Goal: Information Seeking & Learning: Learn about a topic

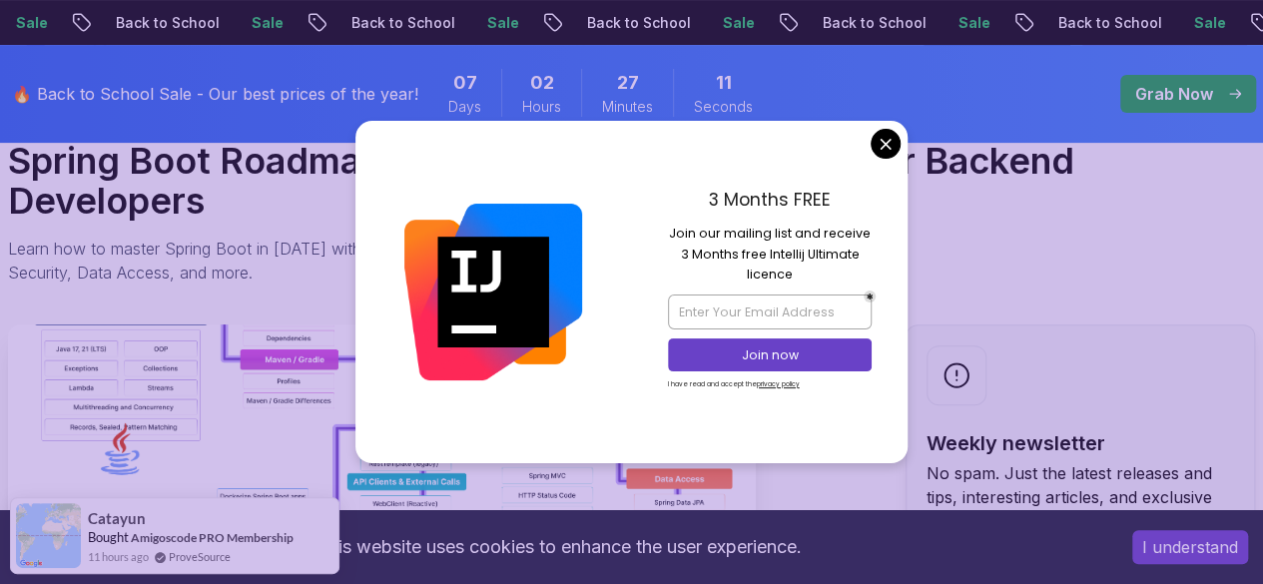
scroll to position [227, 0]
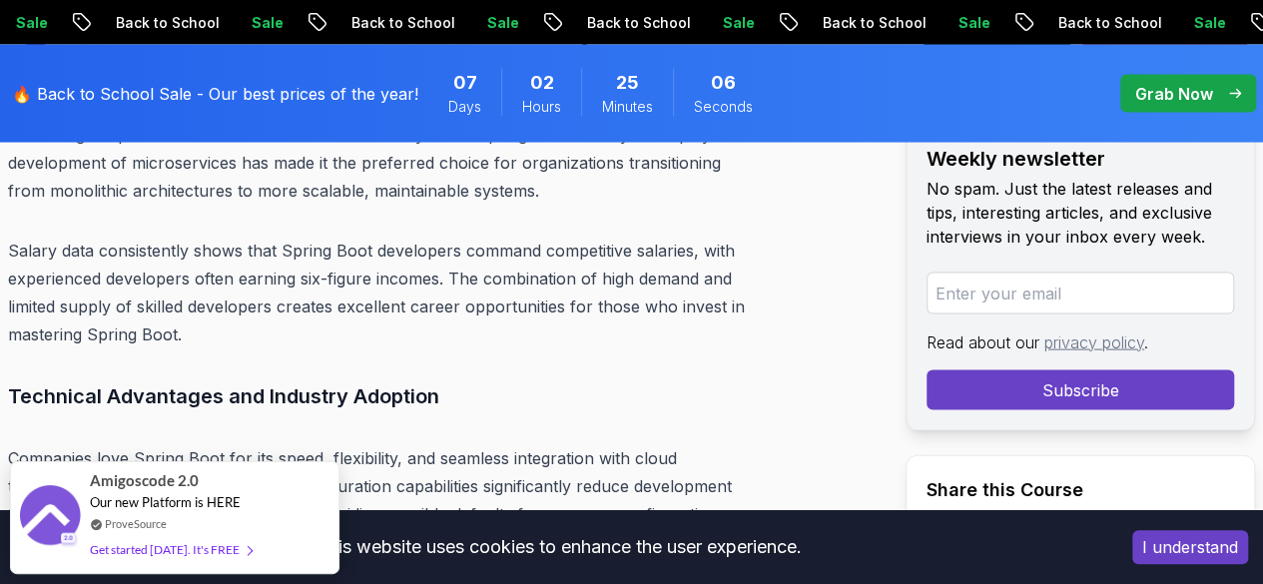
scroll to position [5723, 0]
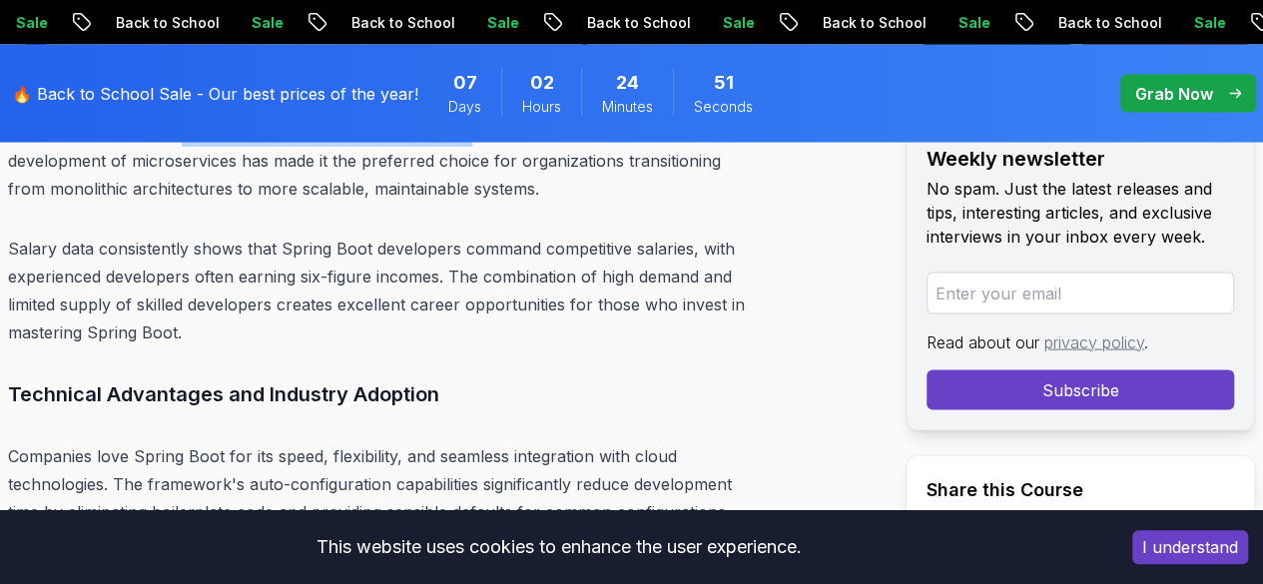
drag, startPoint x: 96, startPoint y: 210, endPoint x: 394, endPoint y: 208, distance: 298.6
click at [394, 203] on p "The demand for backend developers continues to grow exponentially, especially w…" at bounding box center [382, 147] width 748 height 112
copy p "microservices and distributed systems."
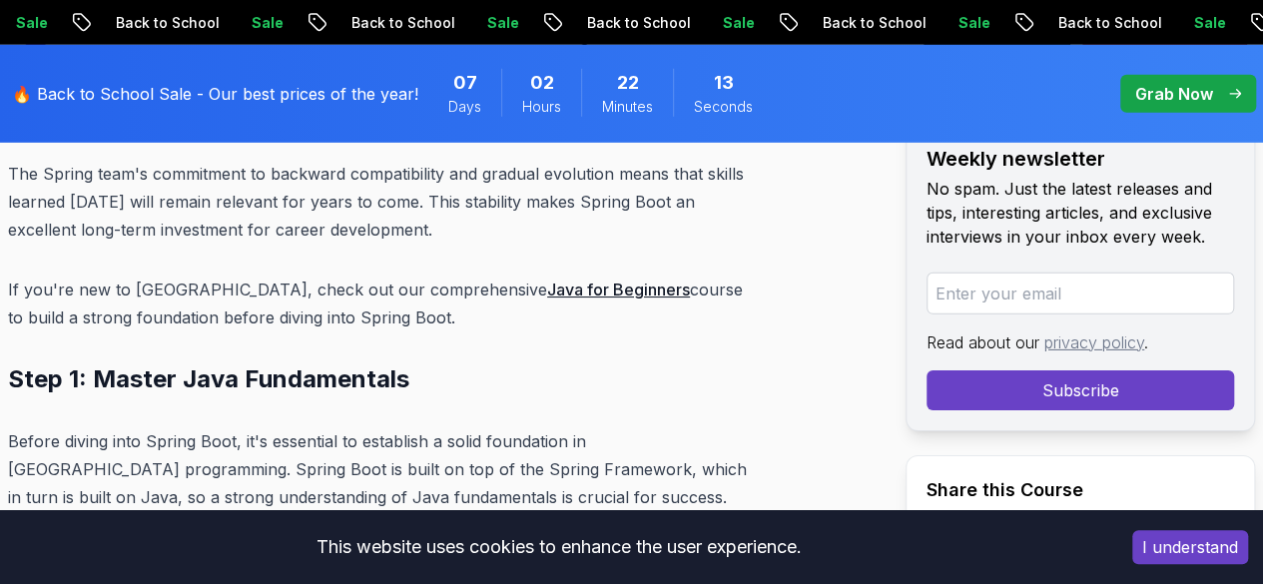
scroll to position [6798, 0]
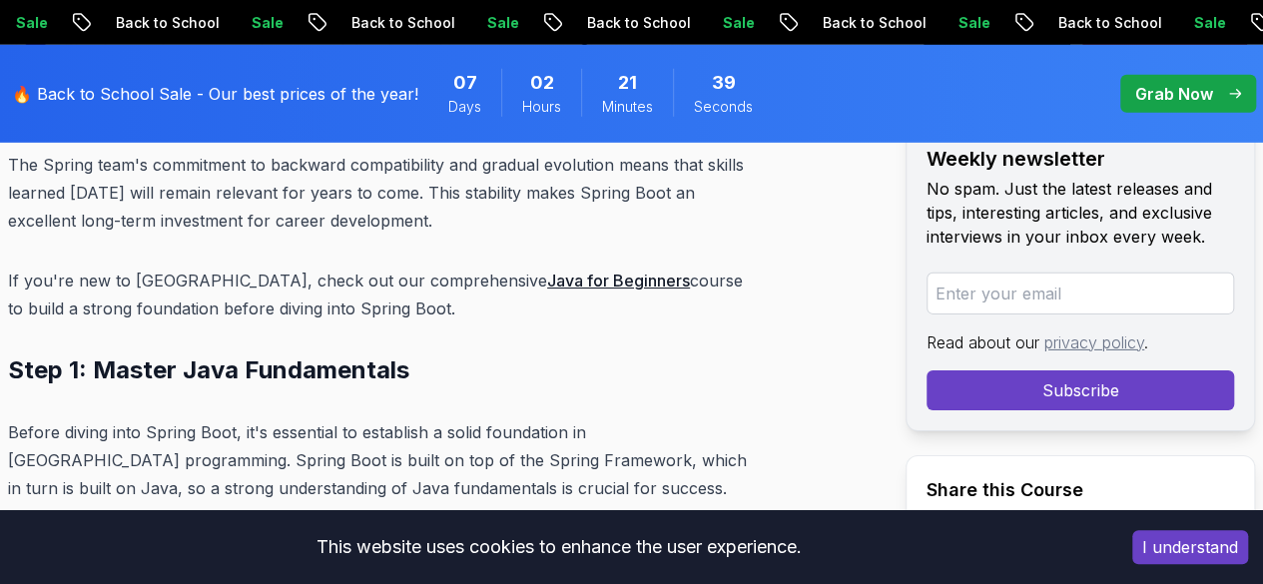
click at [547, 291] on link "Java for Beginners" at bounding box center [618, 281] width 143 height 20
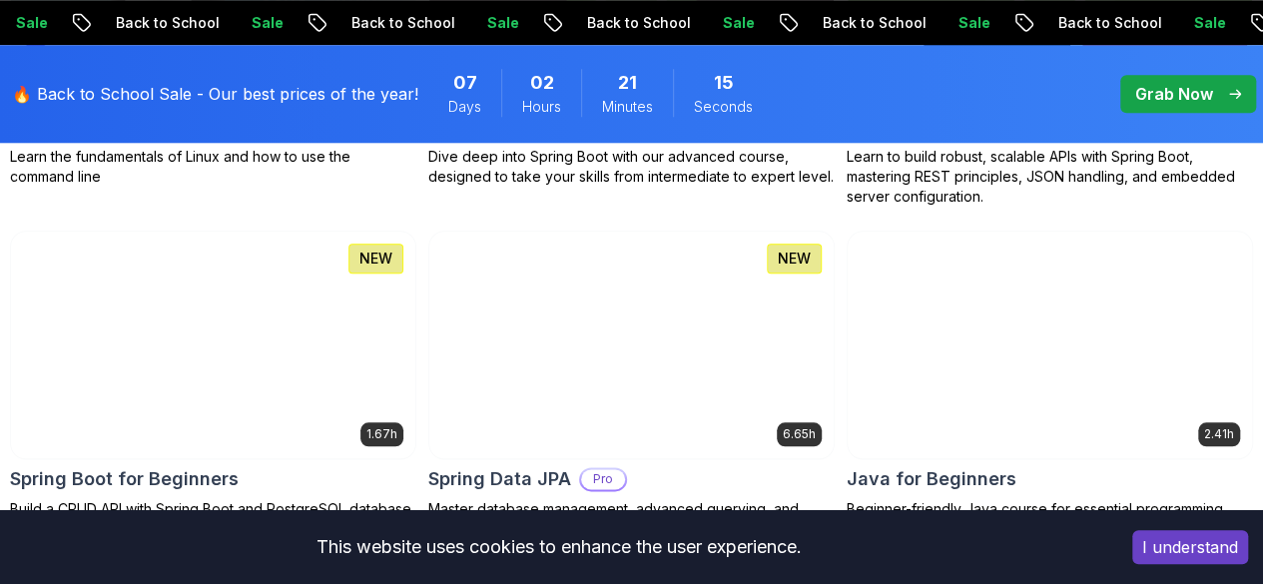
scroll to position [961, 0]
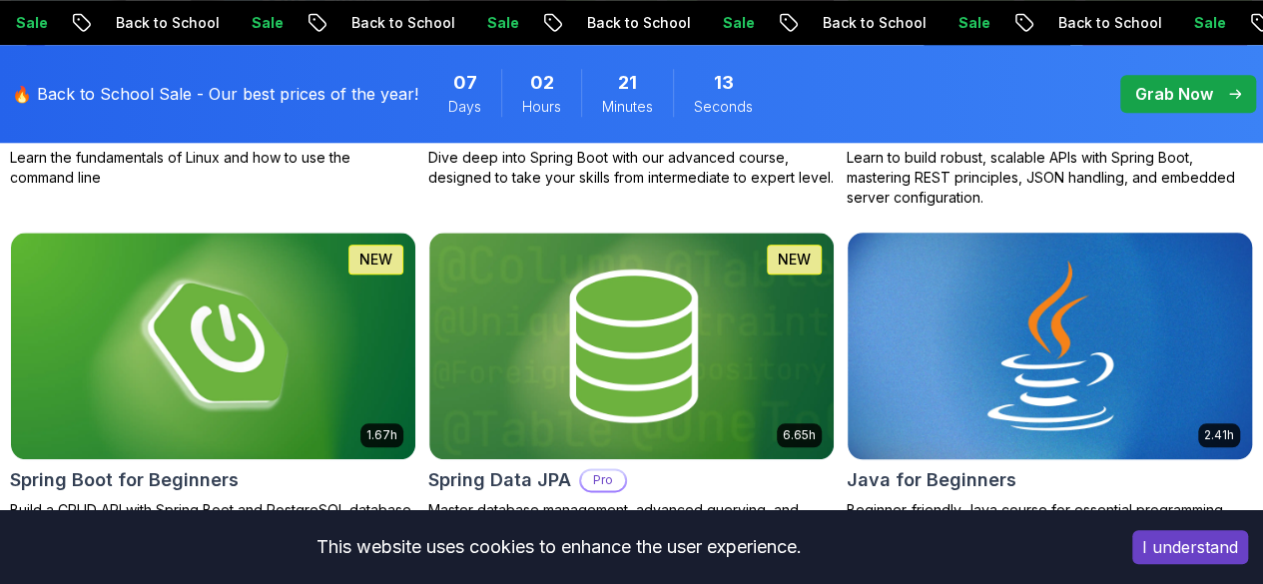
click at [1125, 256] on img at bounding box center [1050, 346] width 424 height 238
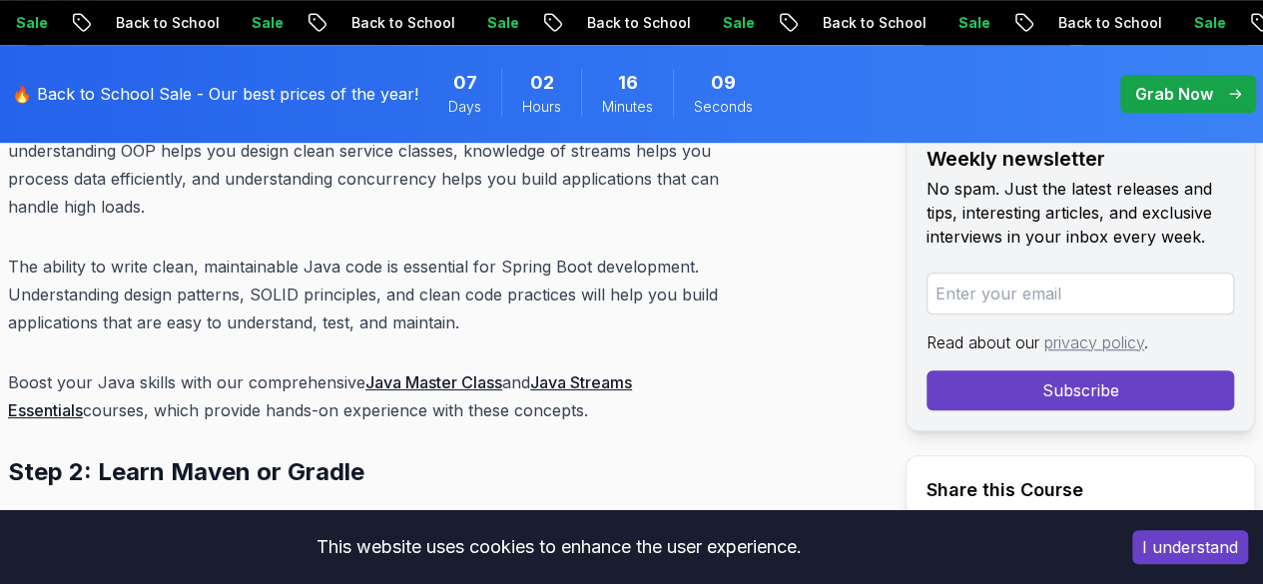
scroll to position [8224, 0]
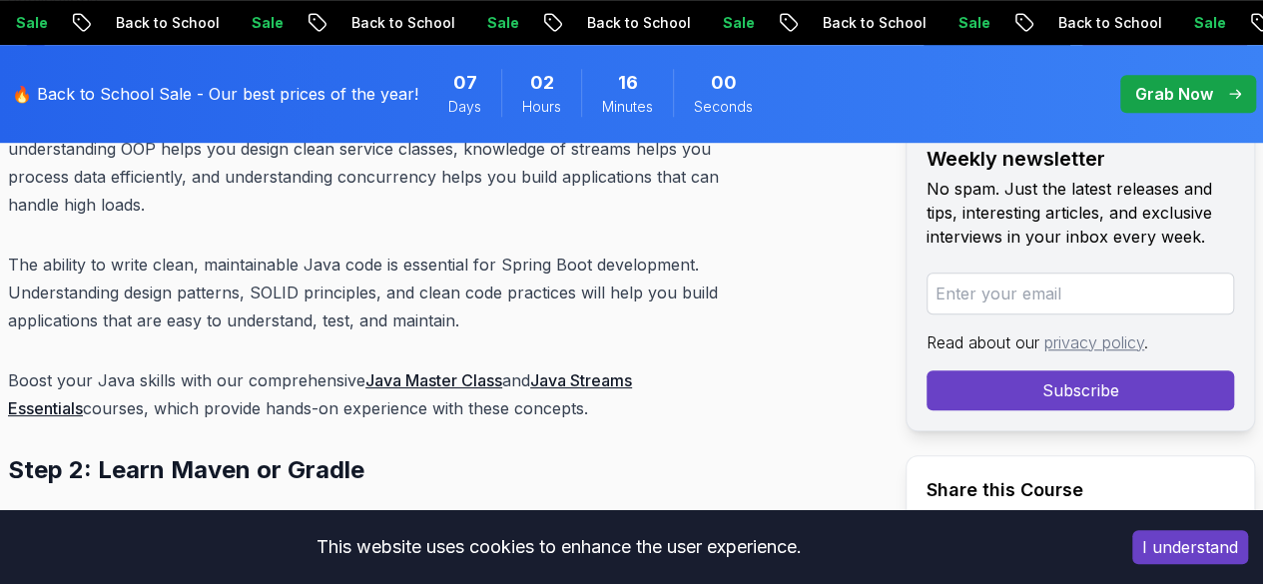
click at [632, 370] on link "Java Streams Essentials" at bounding box center [320, 394] width 624 height 48
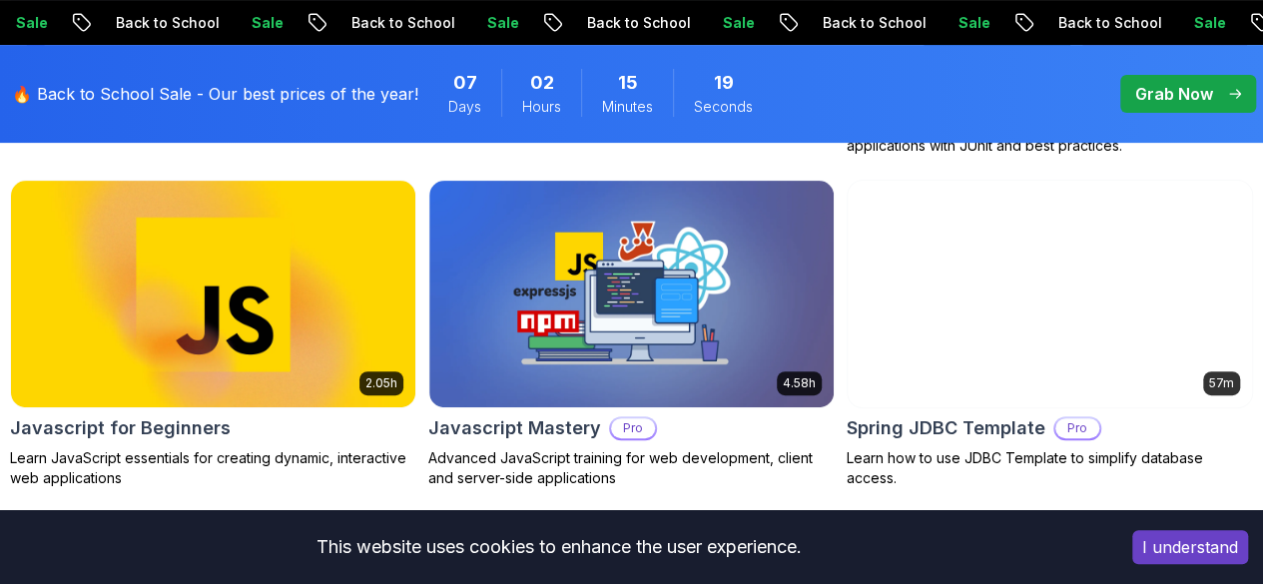
scroll to position [4060, 0]
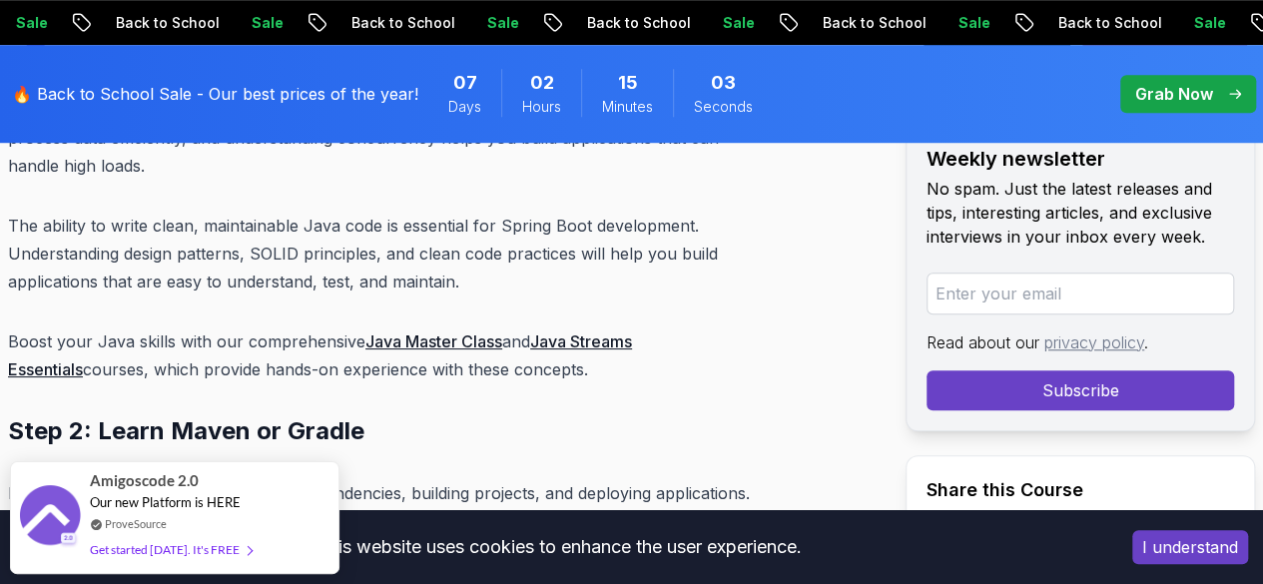
scroll to position [8259, 0]
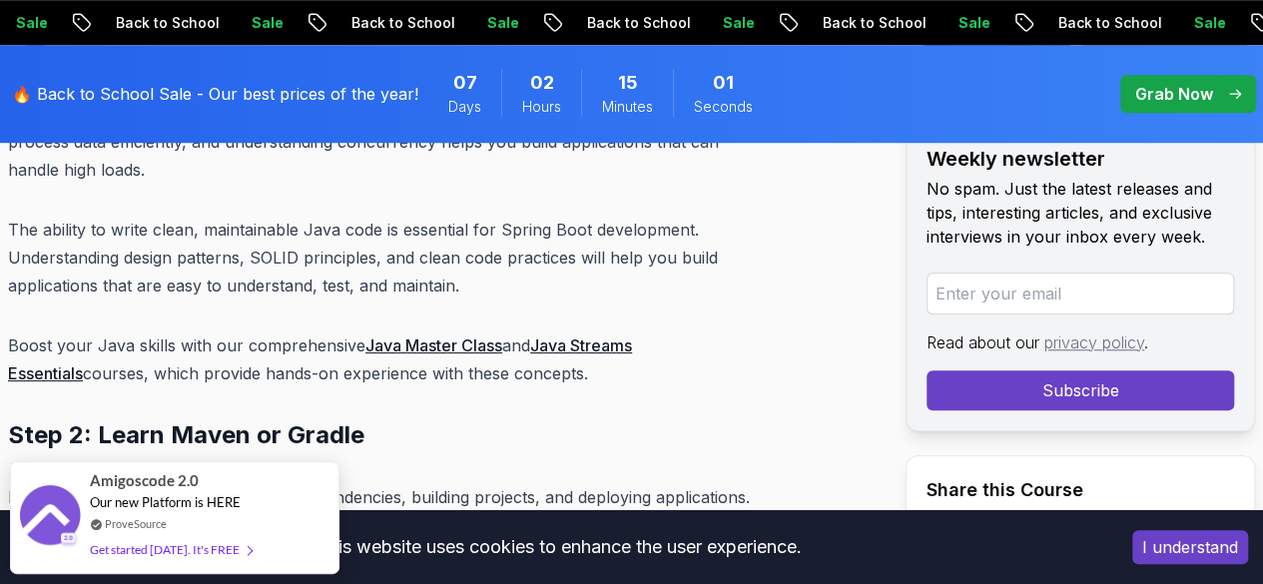
click at [452, 336] on link "Java Master Class" at bounding box center [434, 346] width 137 height 20
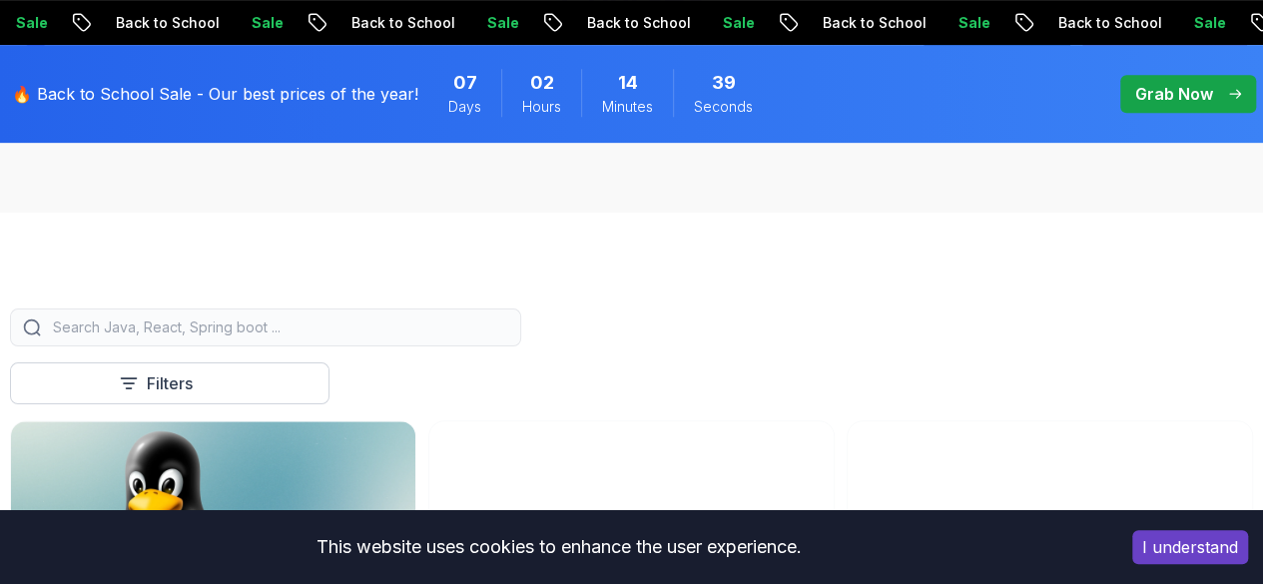
scroll to position [441, 0]
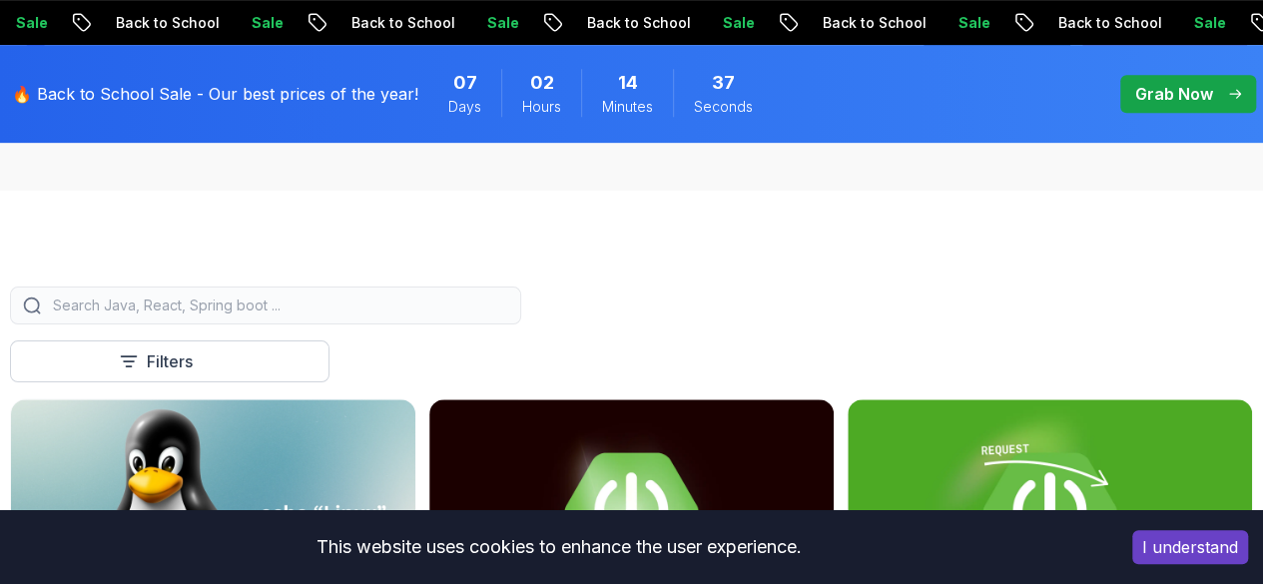
click at [508, 316] on input "search" at bounding box center [278, 306] width 459 height 20
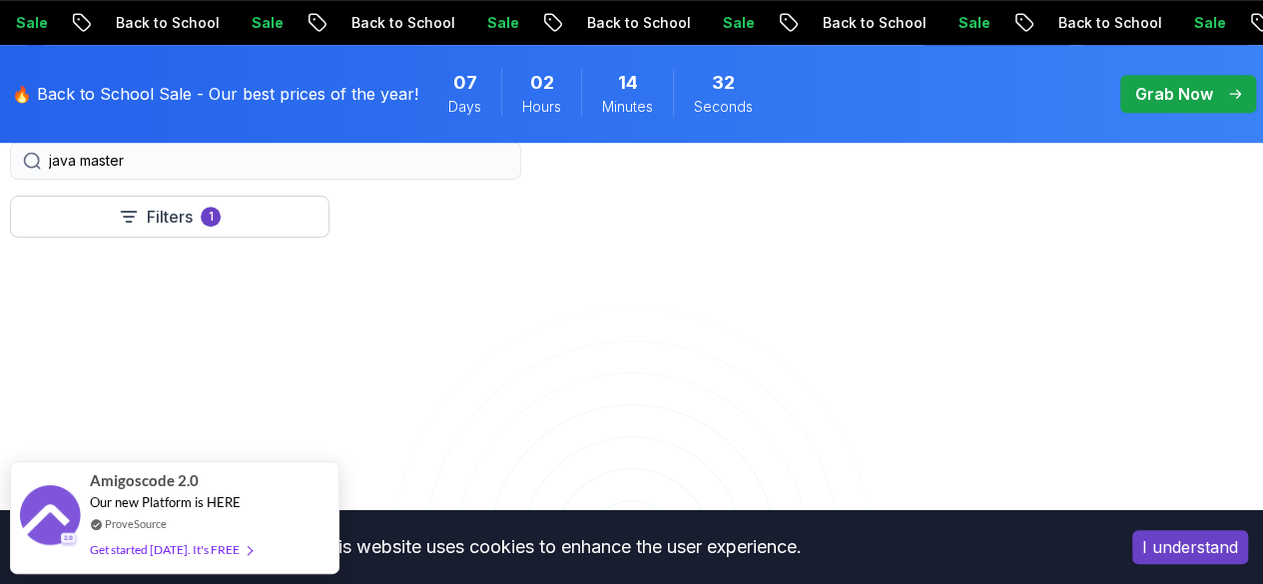
scroll to position [587, 0]
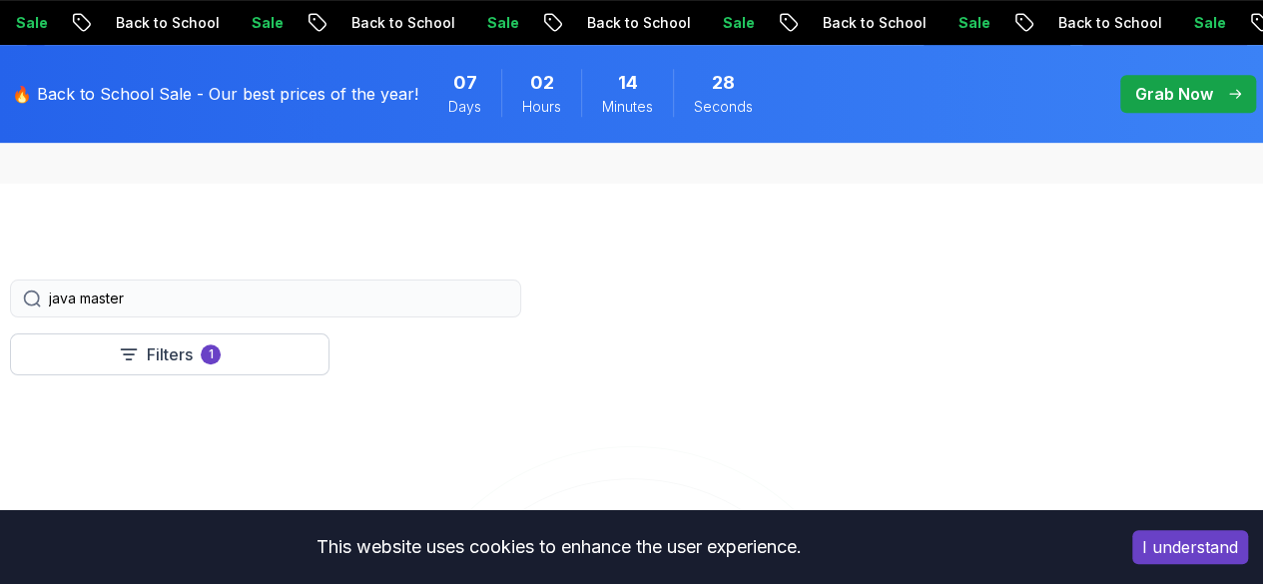
scroll to position [447, 0]
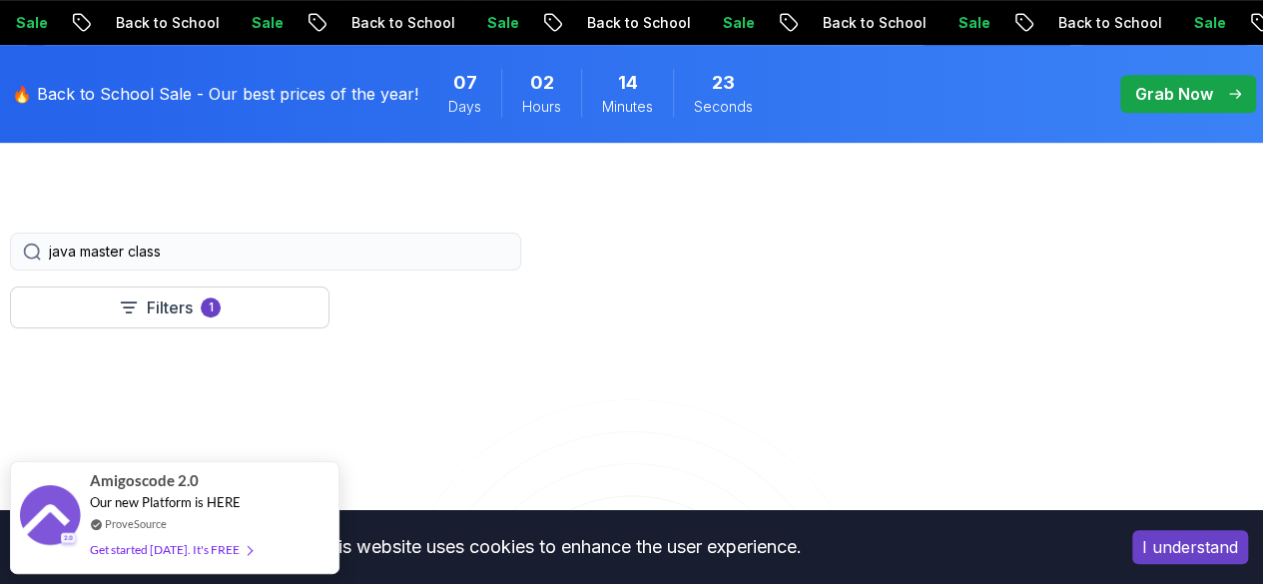
scroll to position [493, 0]
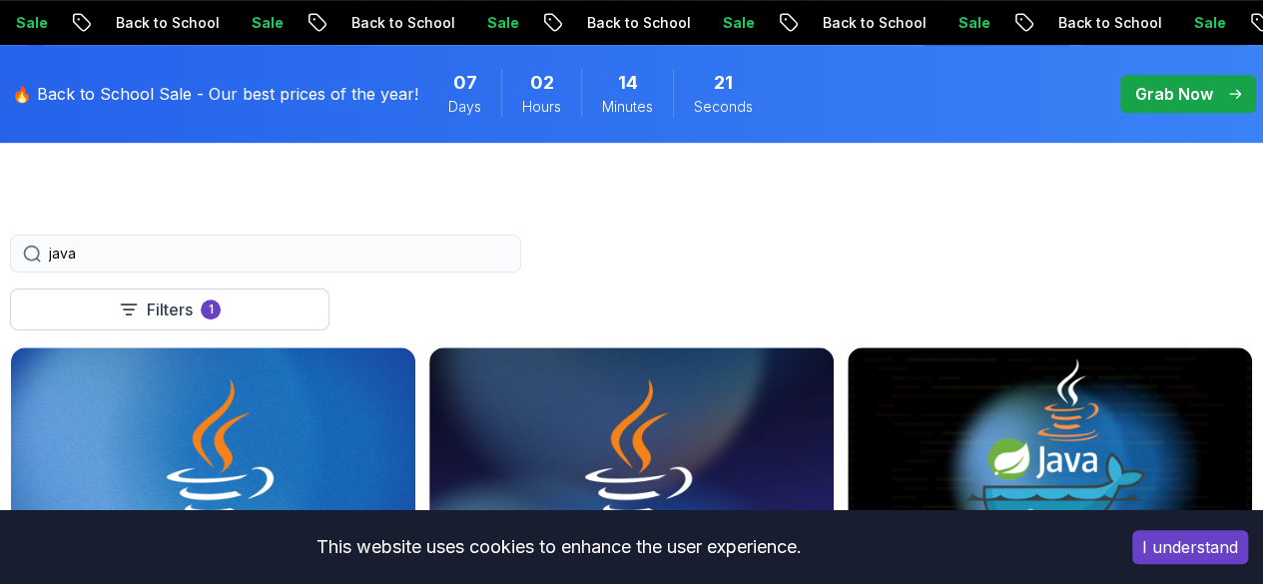
type input "java"
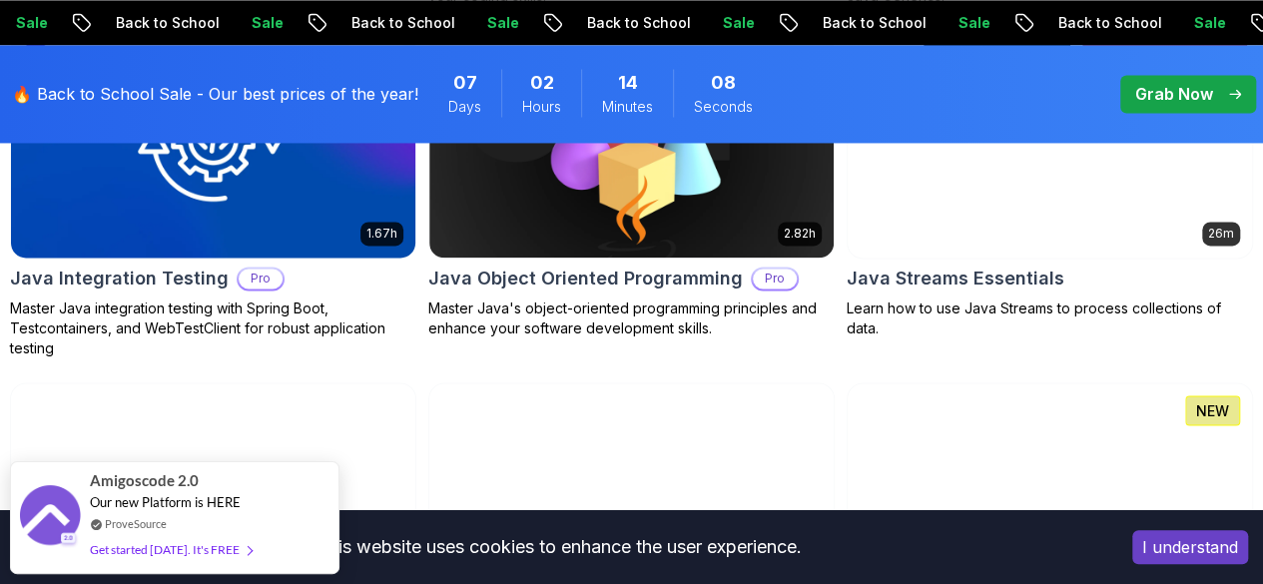
scroll to position [1496, 0]
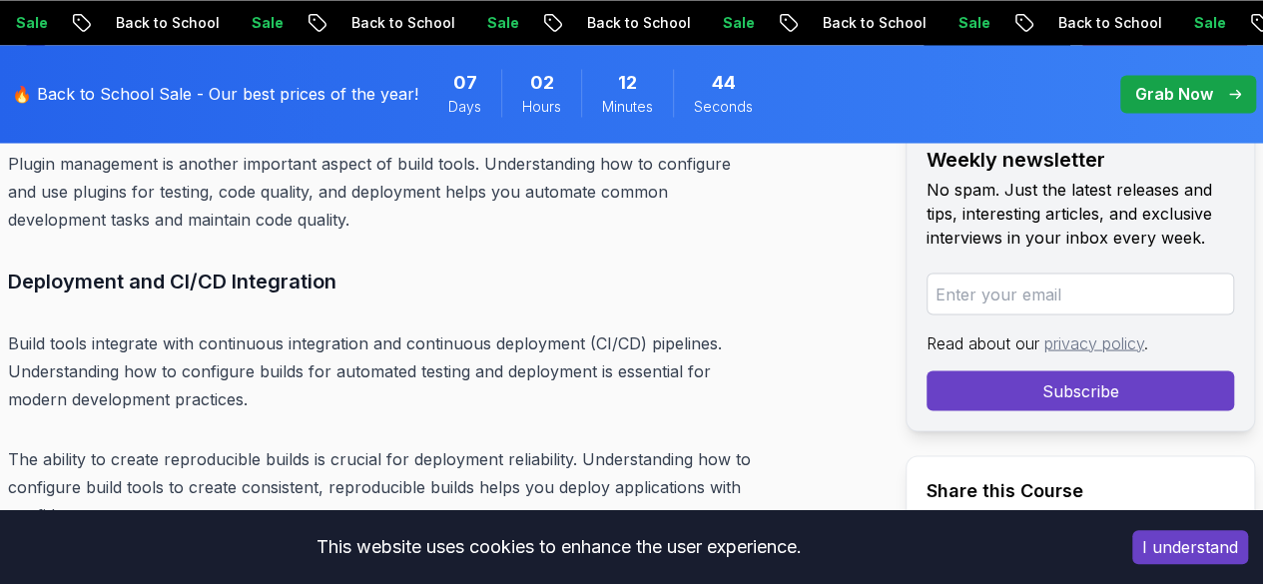
scroll to position [9359, 0]
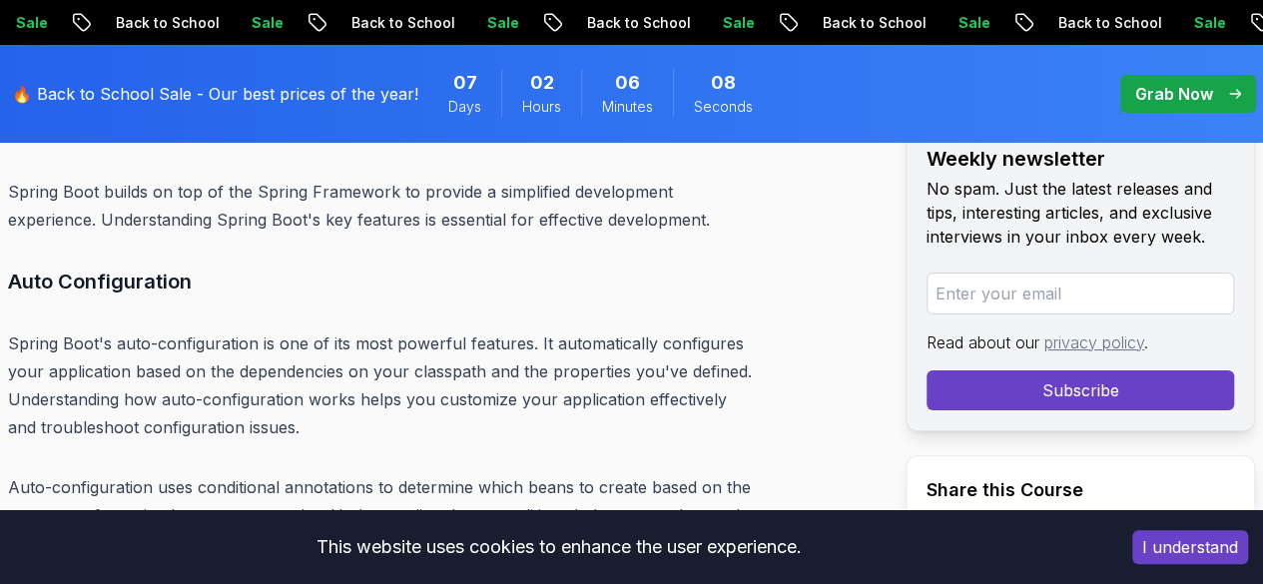
scroll to position [11394, 0]
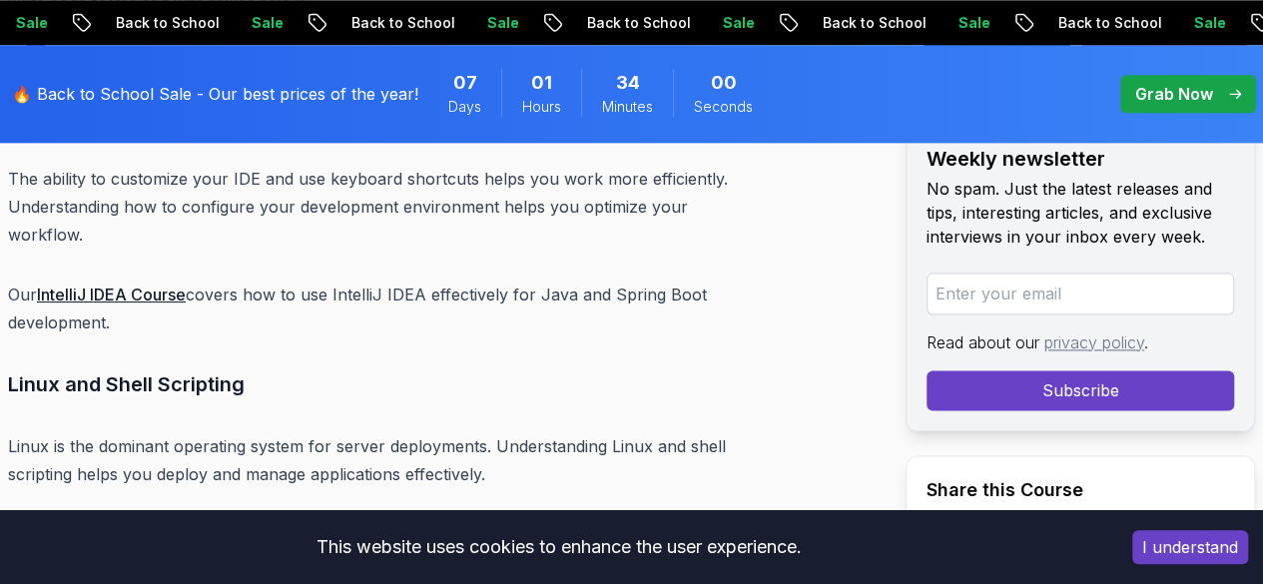
scroll to position [27738, 0]
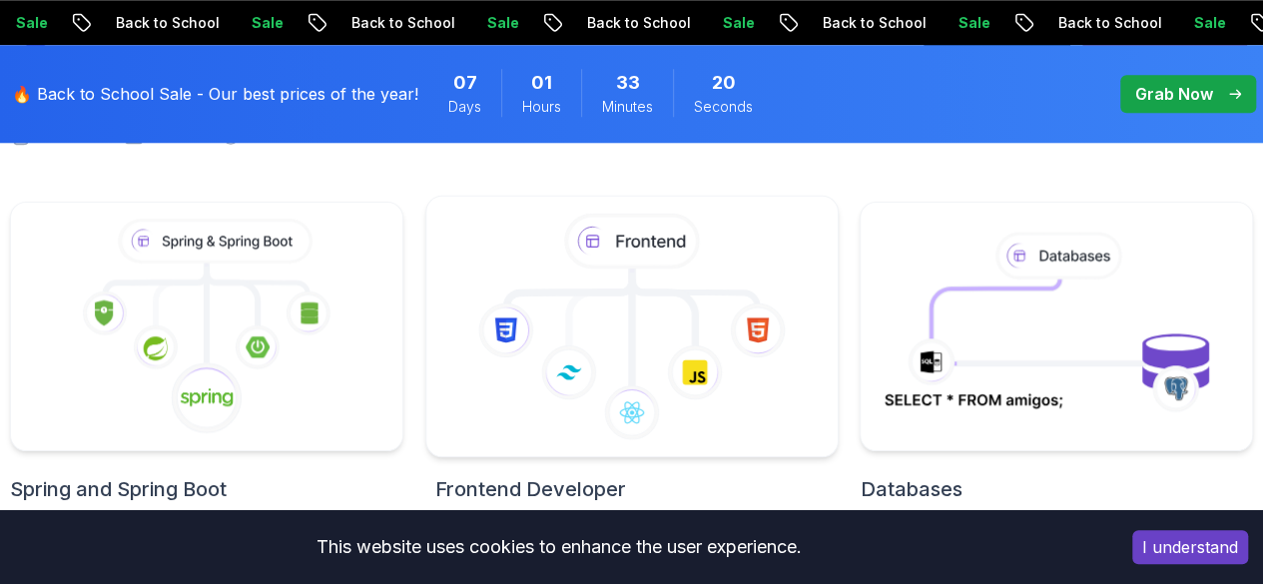
scroll to position [953, 0]
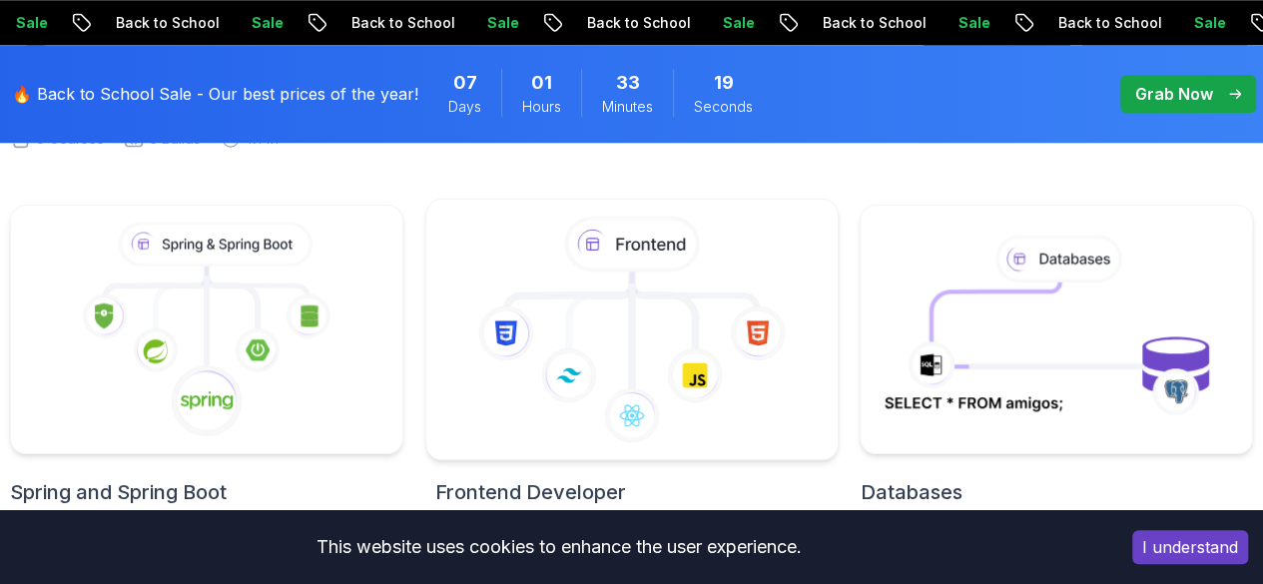
click at [646, 333] on icon at bounding box center [631, 330] width 377 height 227
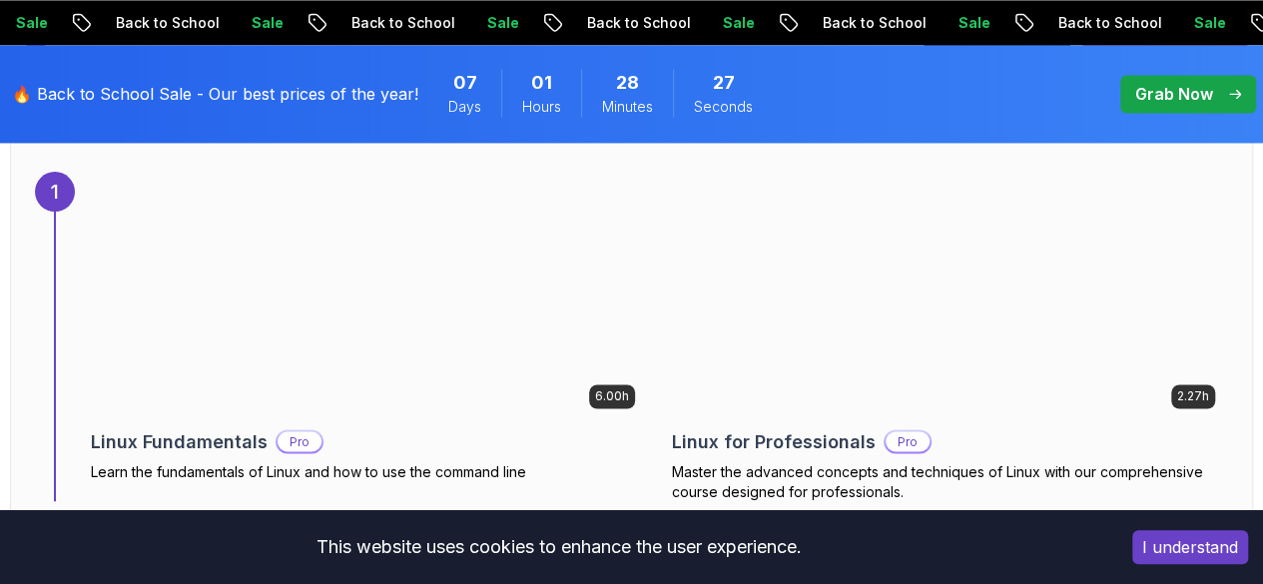
scroll to position [1474, 0]
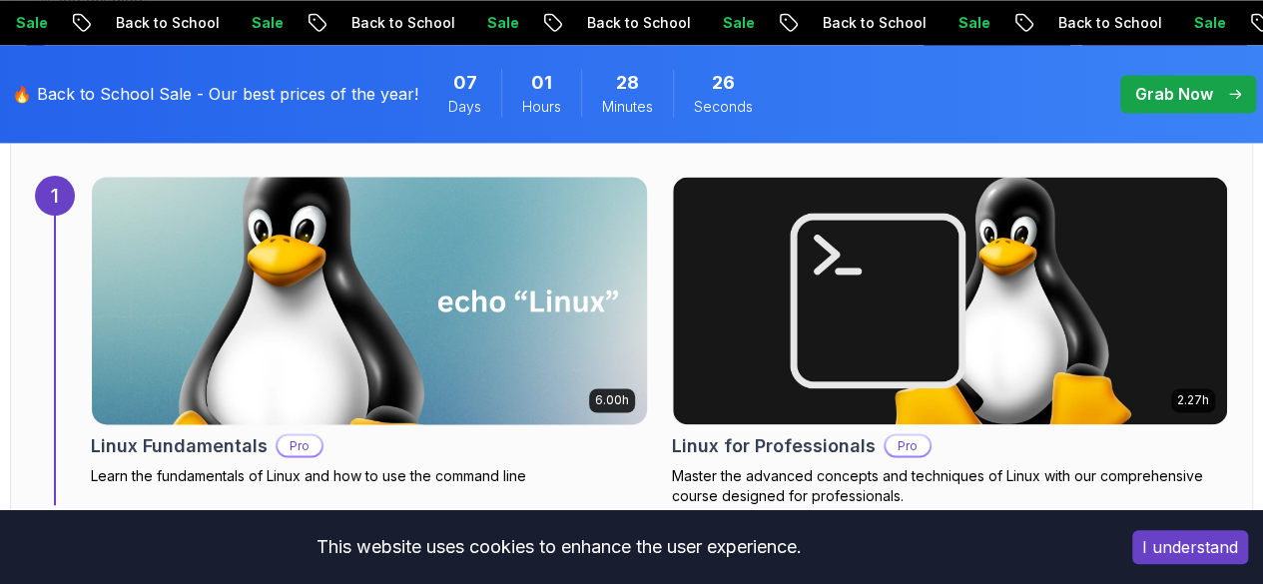
click at [467, 305] on img at bounding box center [369, 301] width 582 height 260
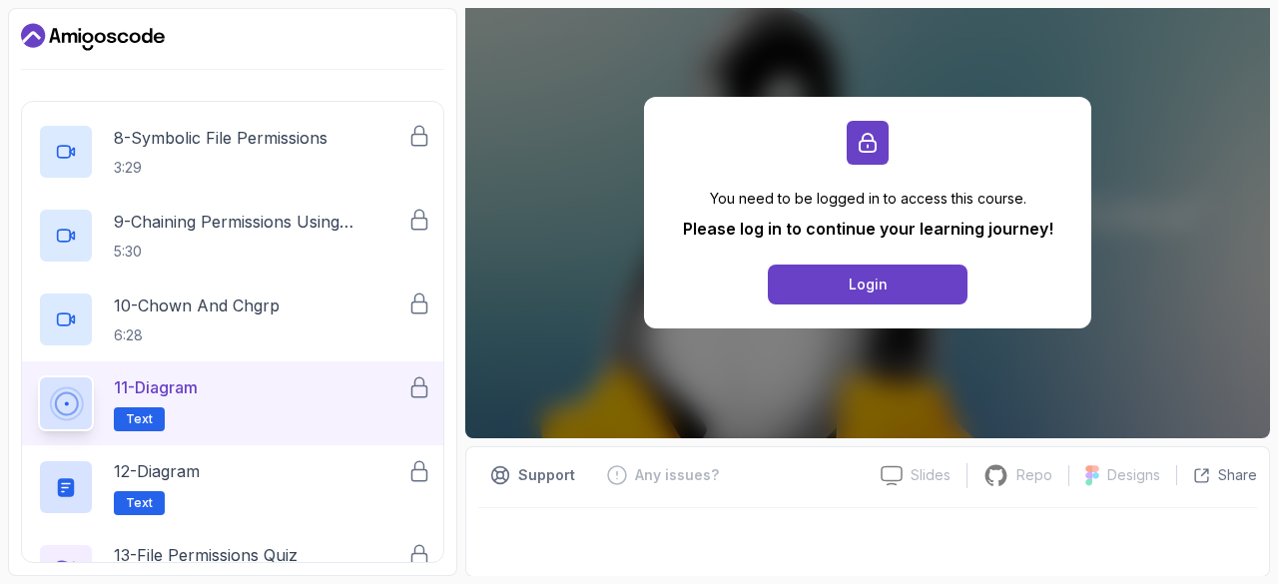
scroll to position [1596, 0]
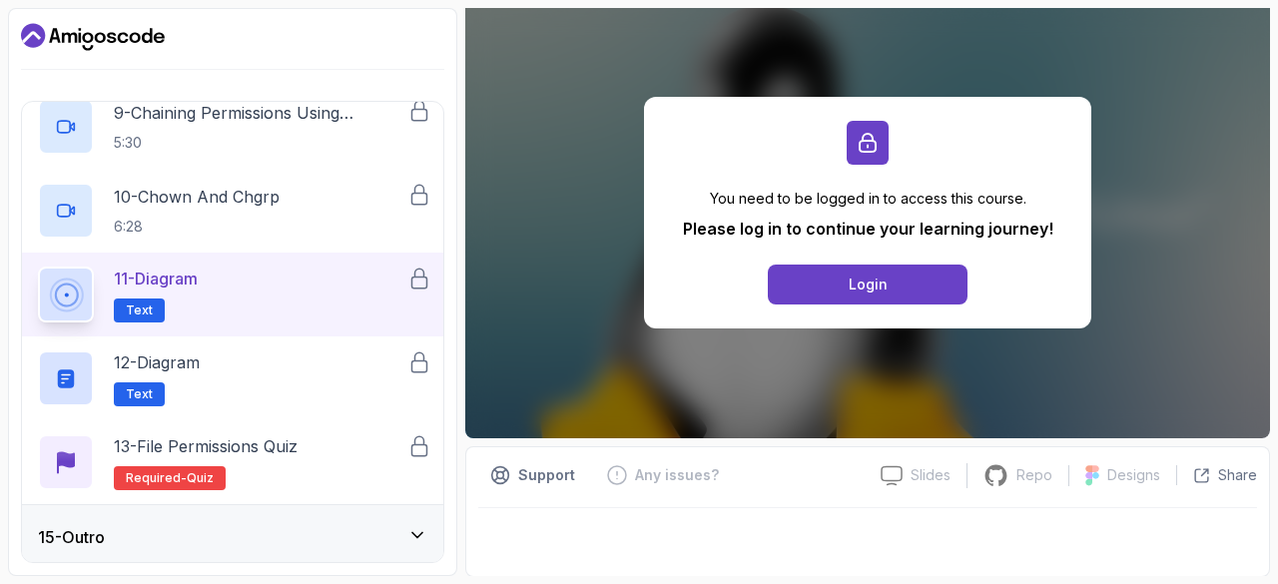
click at [400, 528] on div "15 - Outro" at bounding box center [232, 537] width 389 height 24
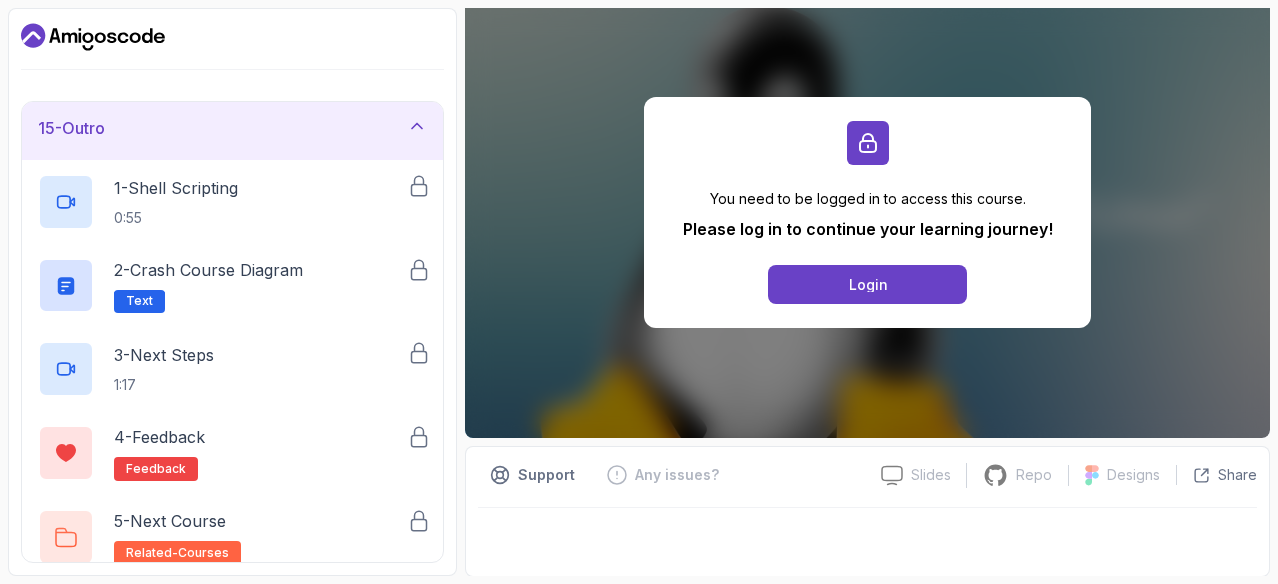
scroll to position [925, 0]
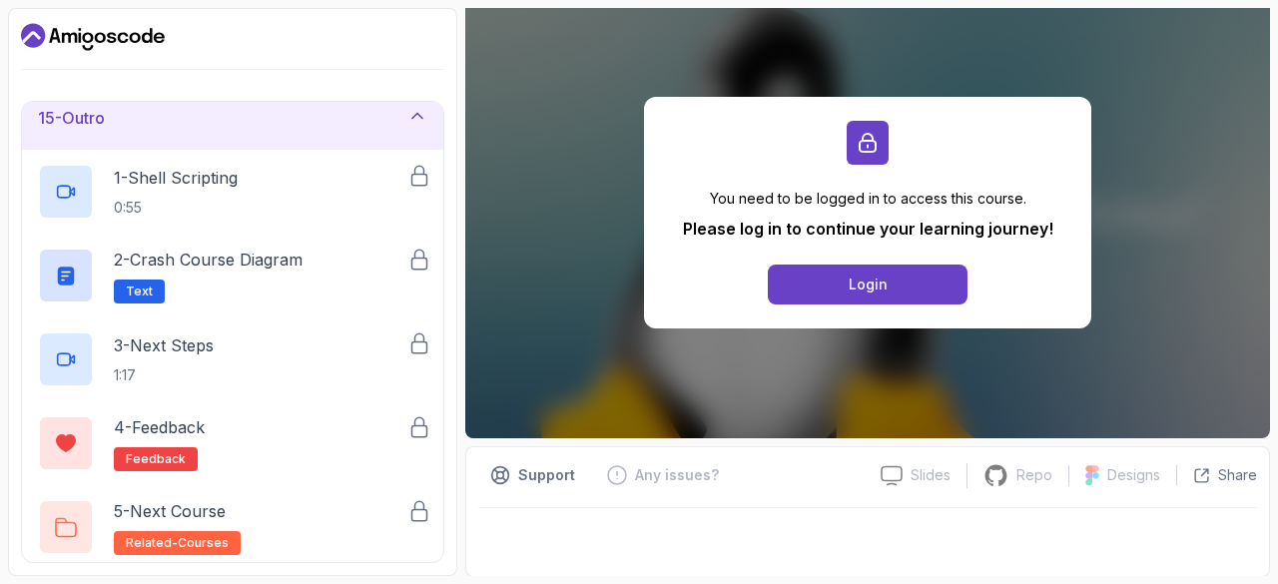
click at [416, 123] on div "15 - Outro" at bounding box center [232, 118] width 389 height 24
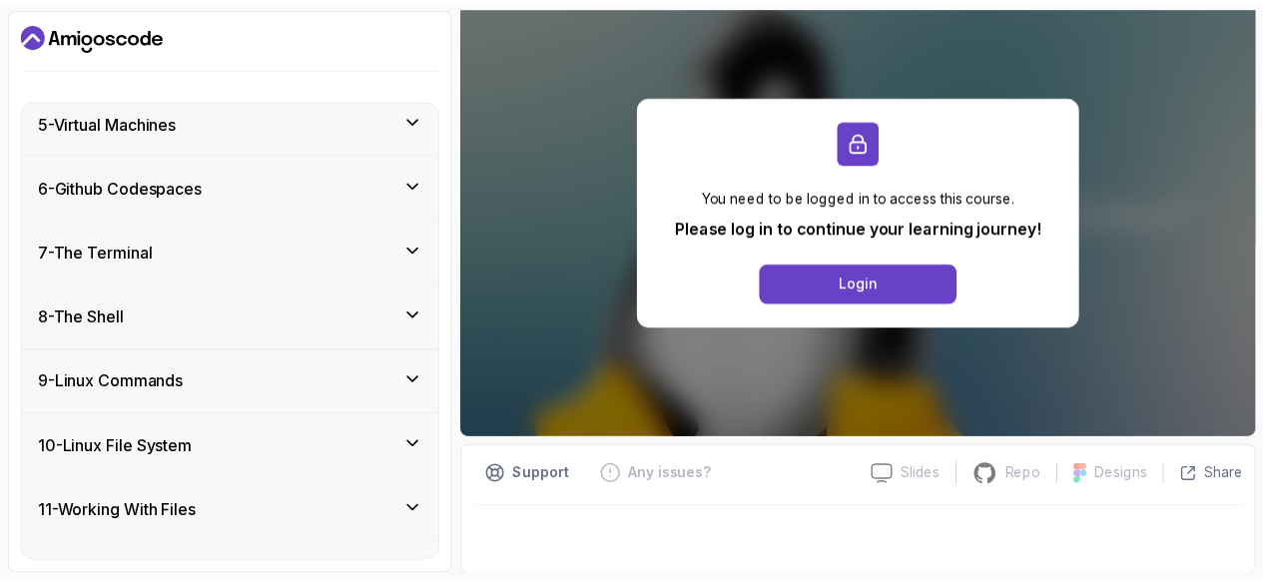
scroll to position [268, 0]
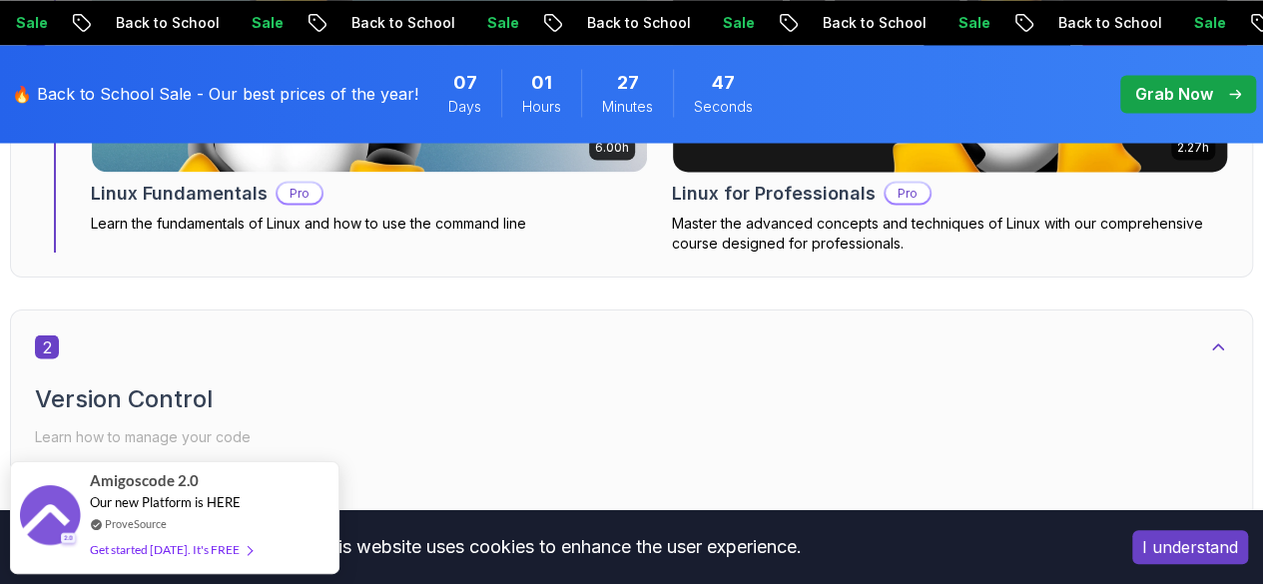
scroll to position [1728, 0]
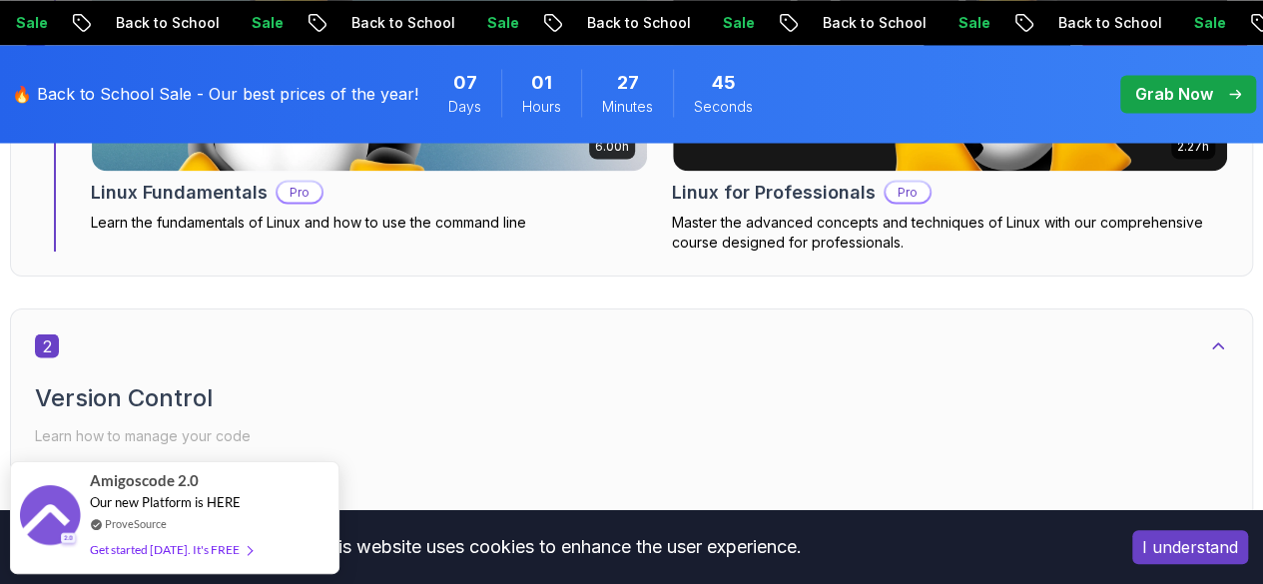
click at [1222, 344] on icon at bounding box center [1218, 346] width 10 height 5
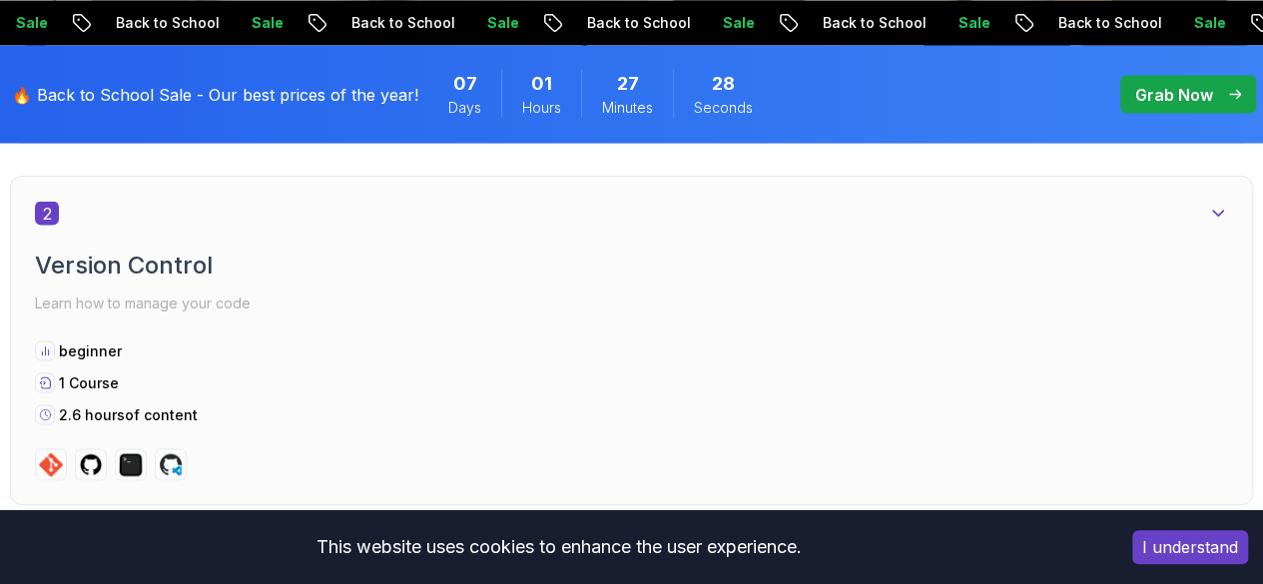
scroll to position [1859, 0]
click at [218, 296] on p "Learn how to manage your code" at bounding box center [631, 304] width 1193 height 28
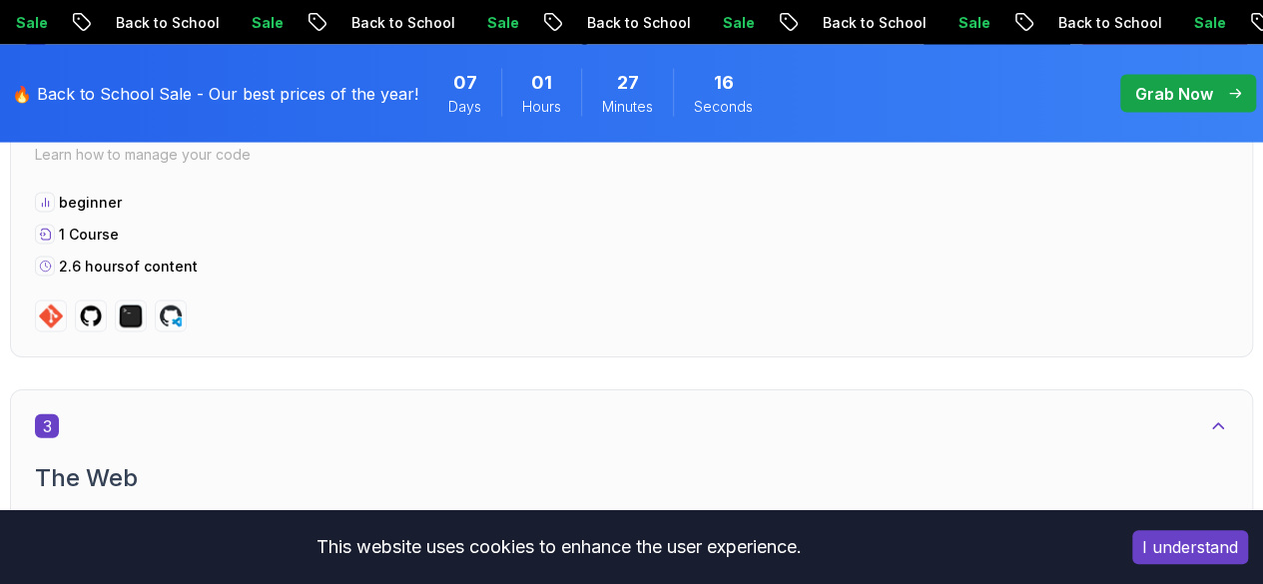
scroll to position [2012, 0]
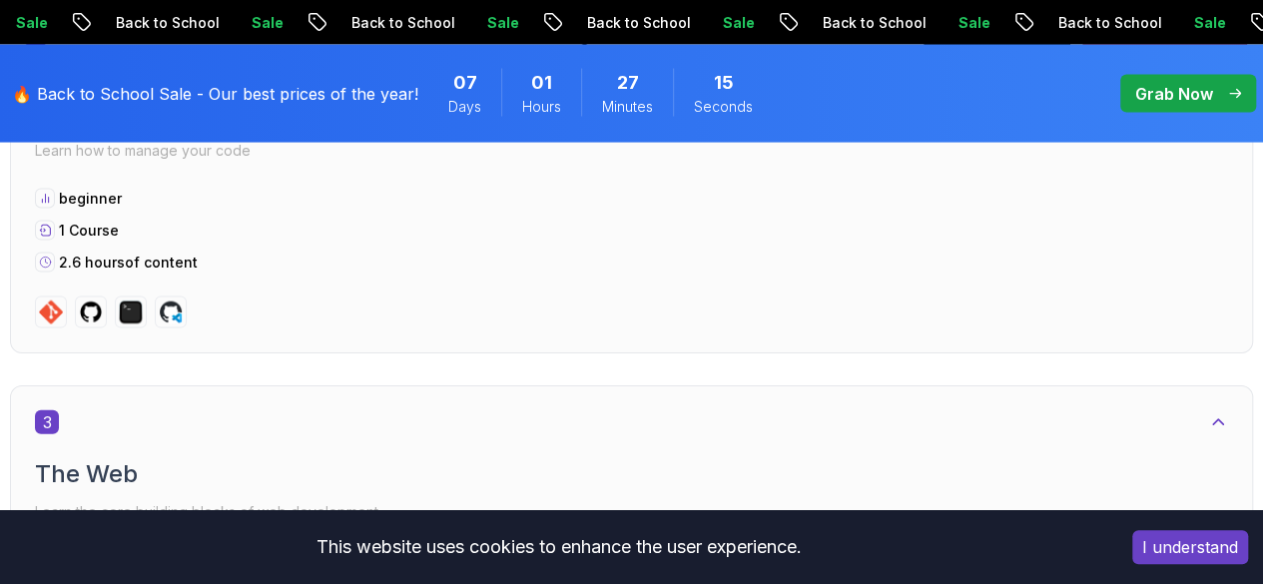
click at [234, 303] on div at bounding box center [631, 313] width 1193 height 32
click at [310, 297] on div at bounding box center [631, 313] width 1193 height 32
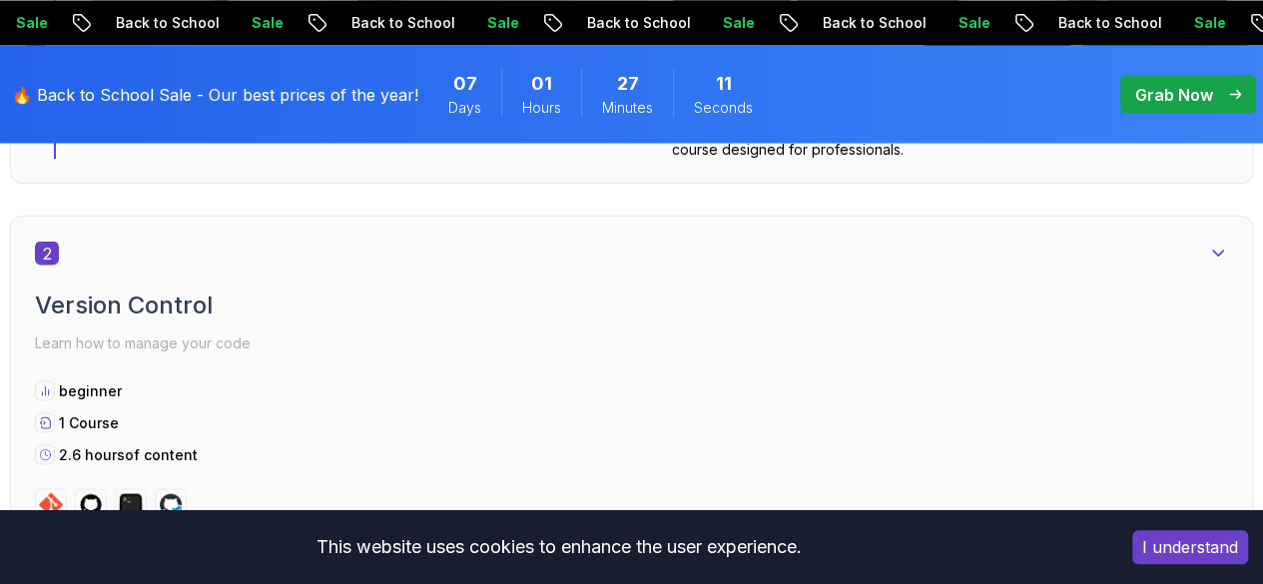
click at [1215, 243] on icon at bounding box center [1218, 253] width 20 height 20
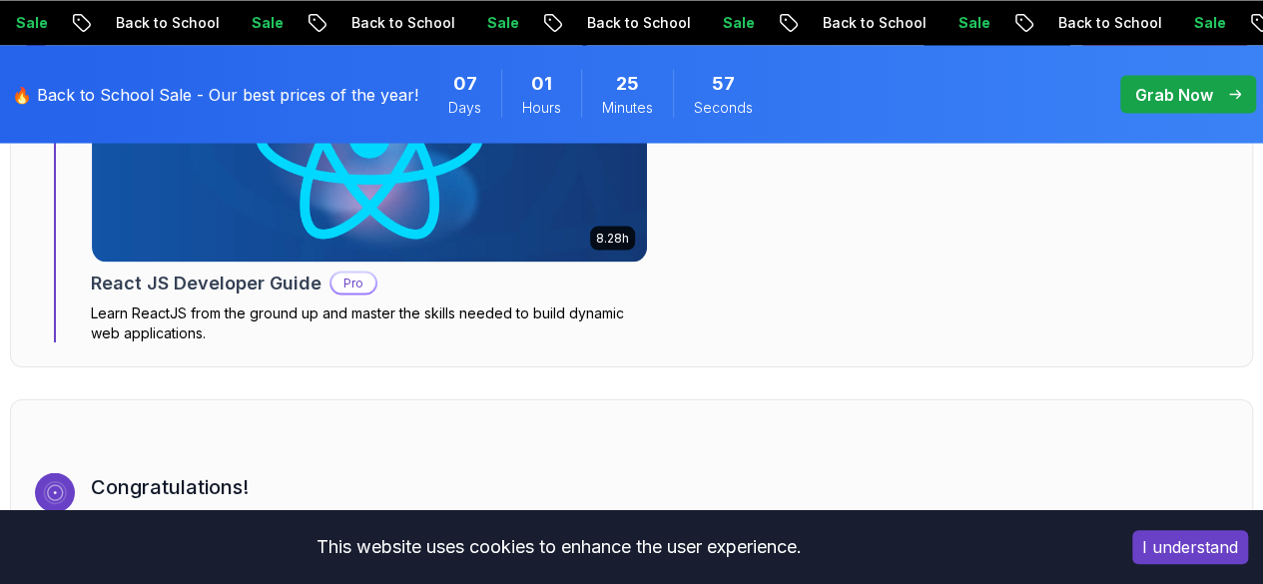
scroll to position [5640, 0]
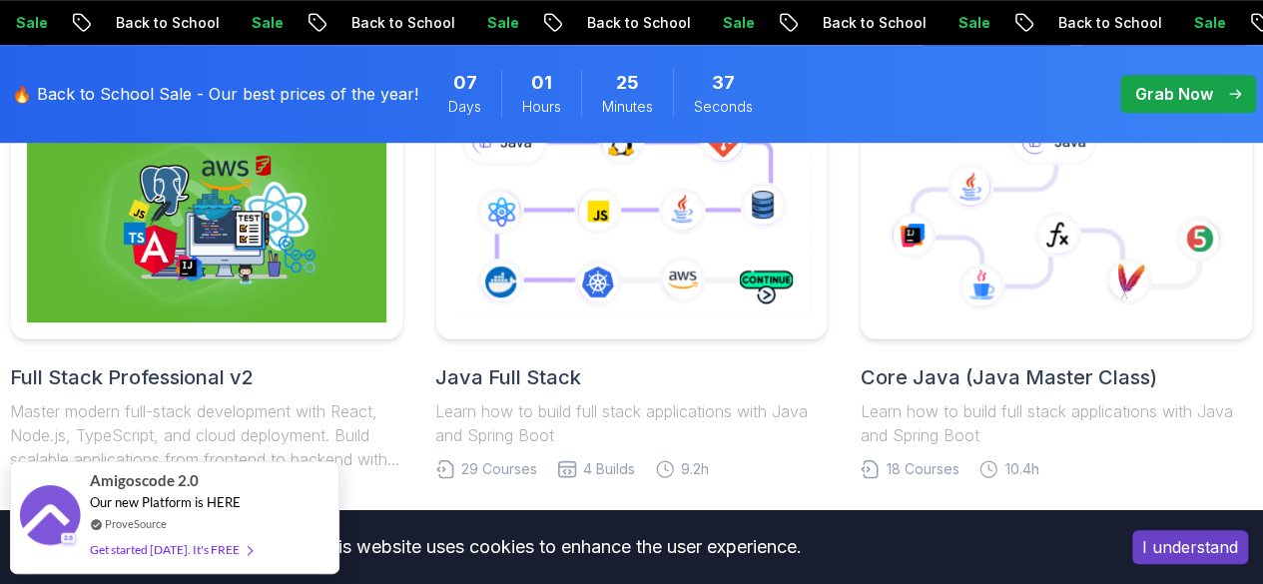
scroll to position [709, 0]
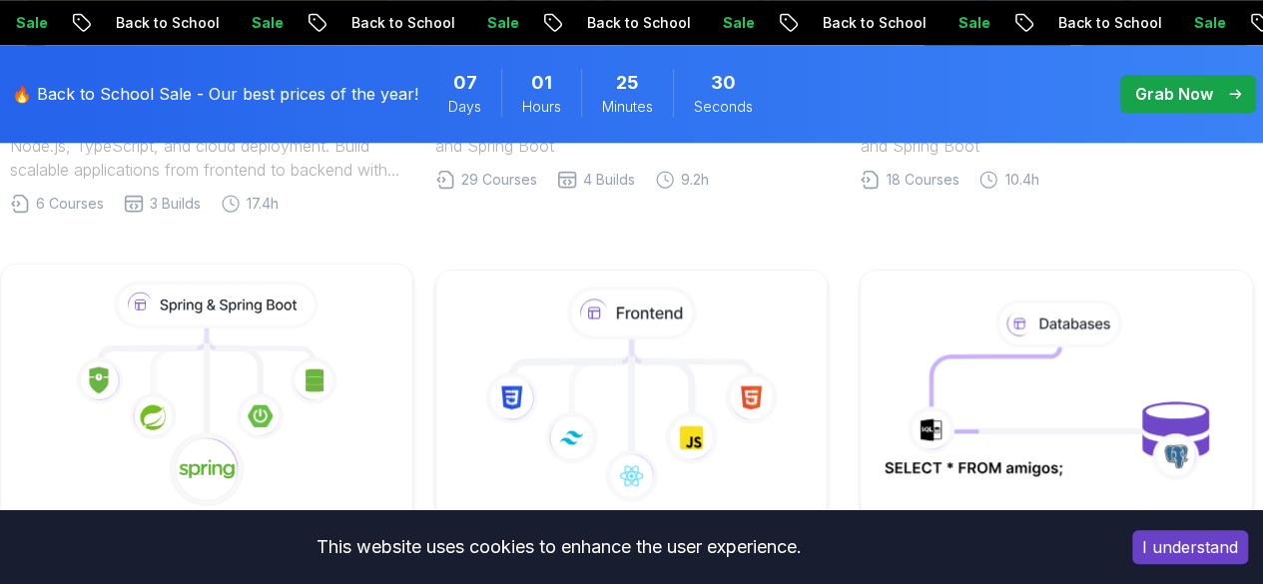
click at [290, 359] on icon at bounding box center [313, 380] width 49 height 49
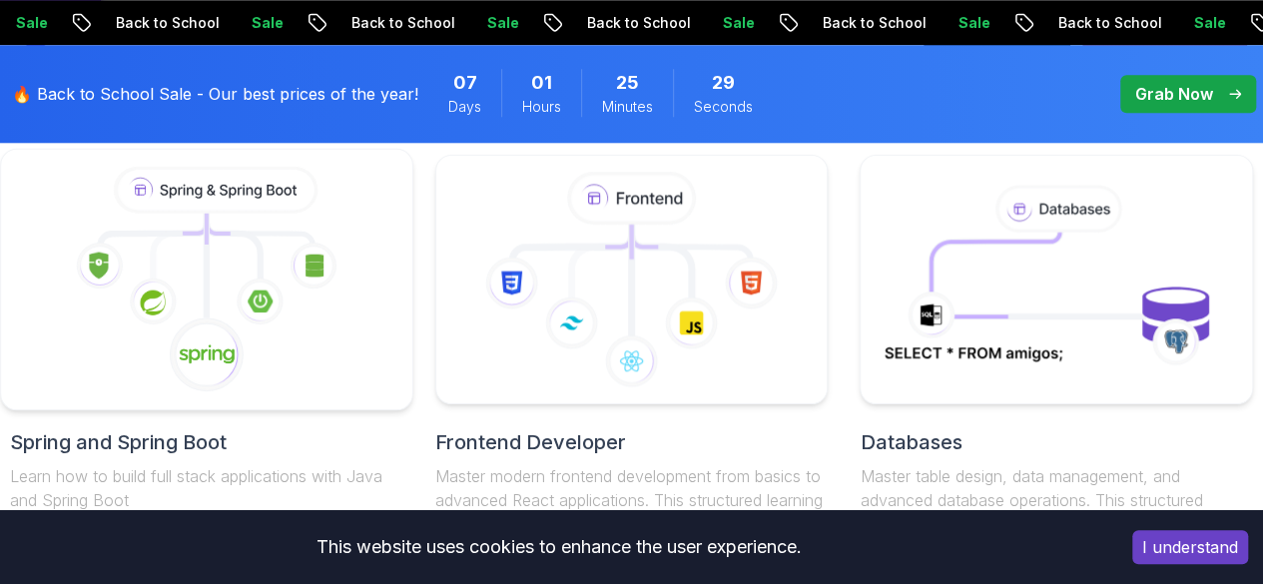
scroll to position [1004, 0]
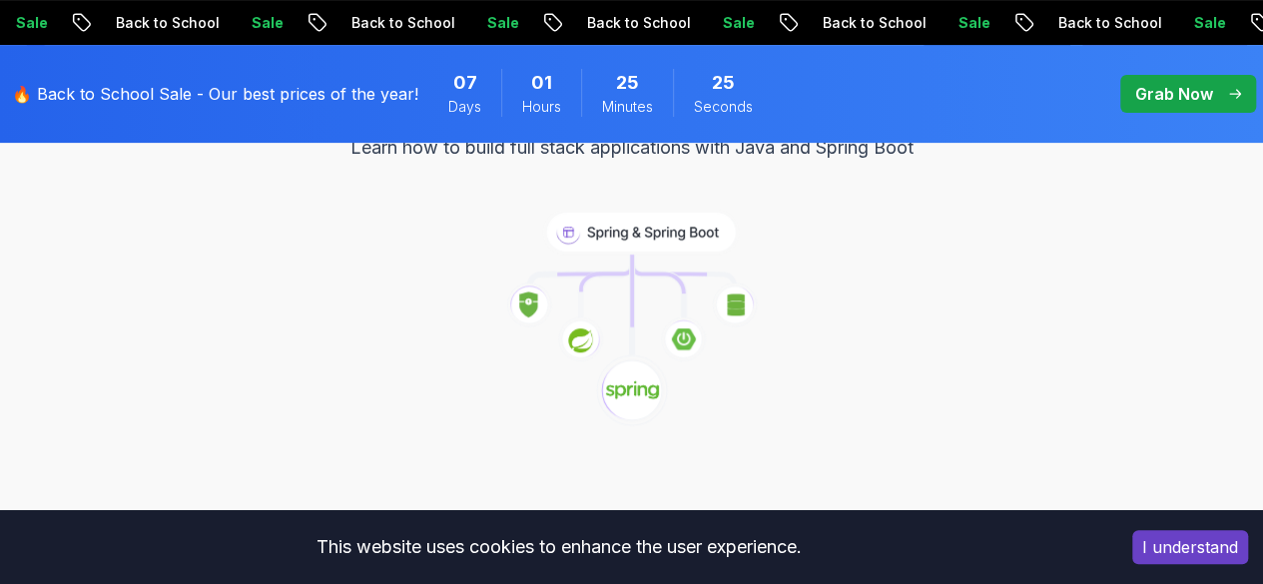
scroll to position [227, 0]
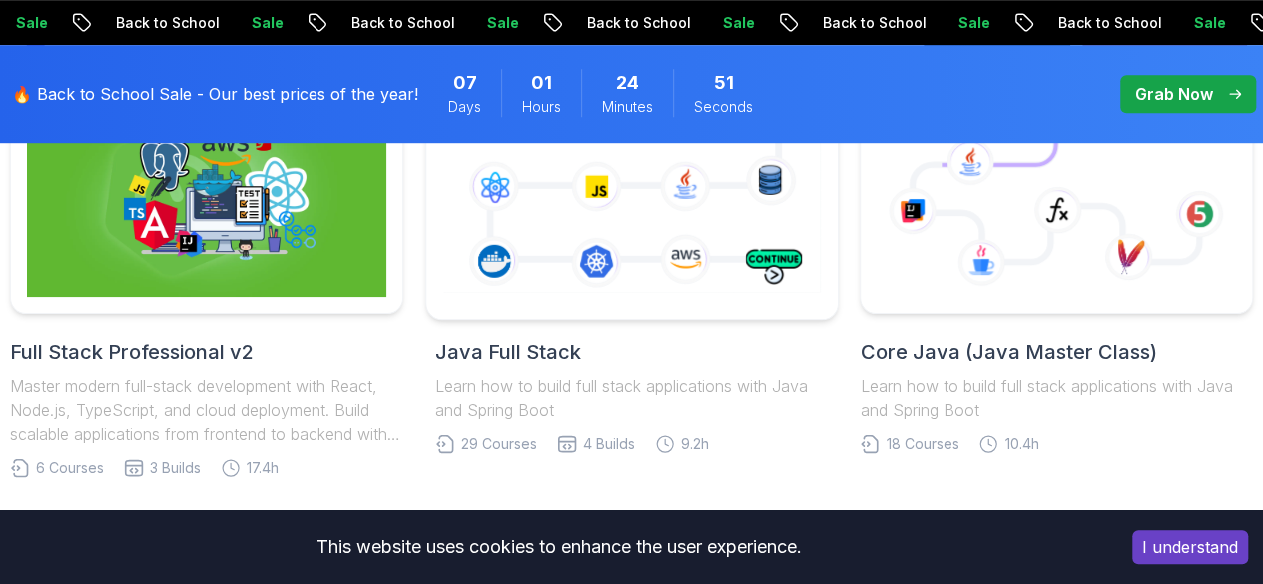
scroll to position [666, 0]
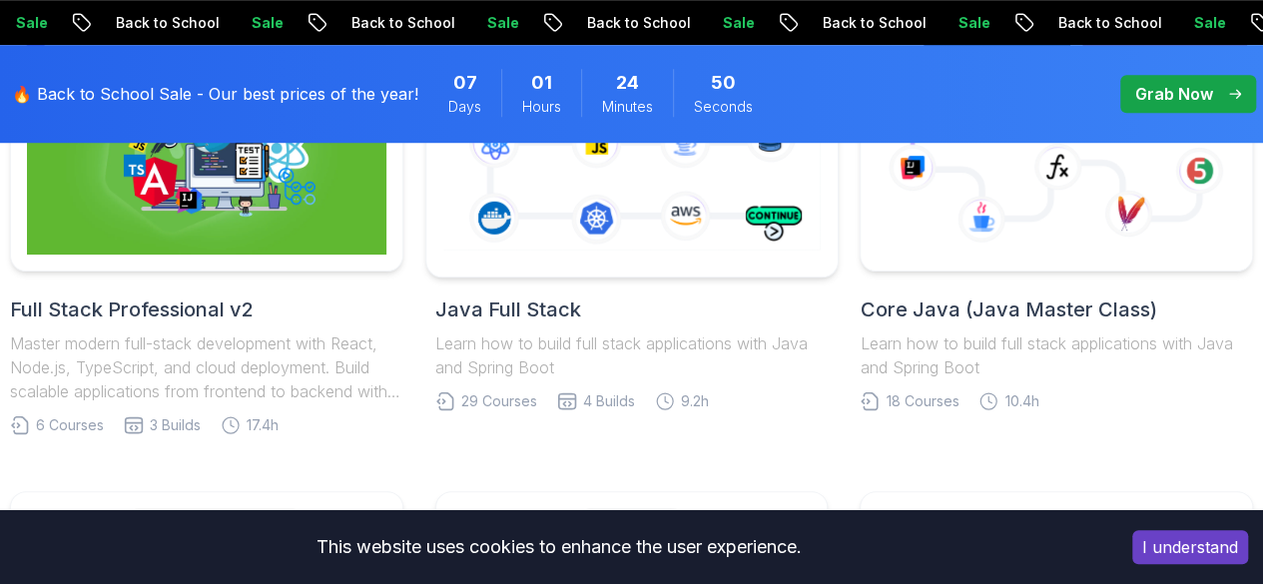
click at [619, 228] on icon at bounding box center [630, 147] width 385 height 215
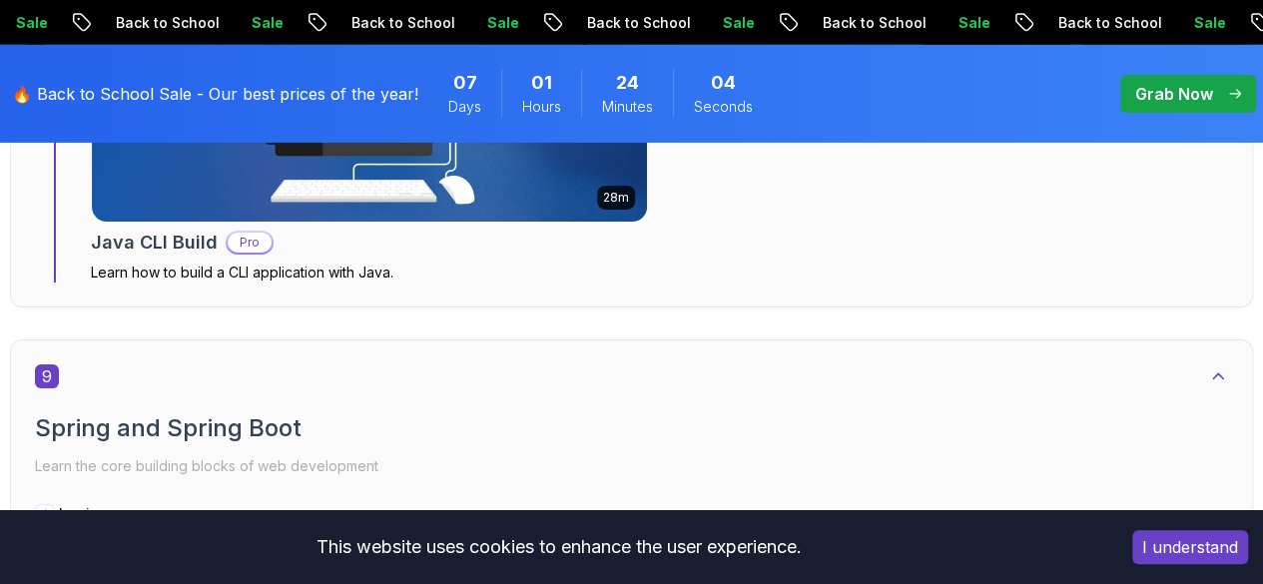
scroll to position [7066, 0]
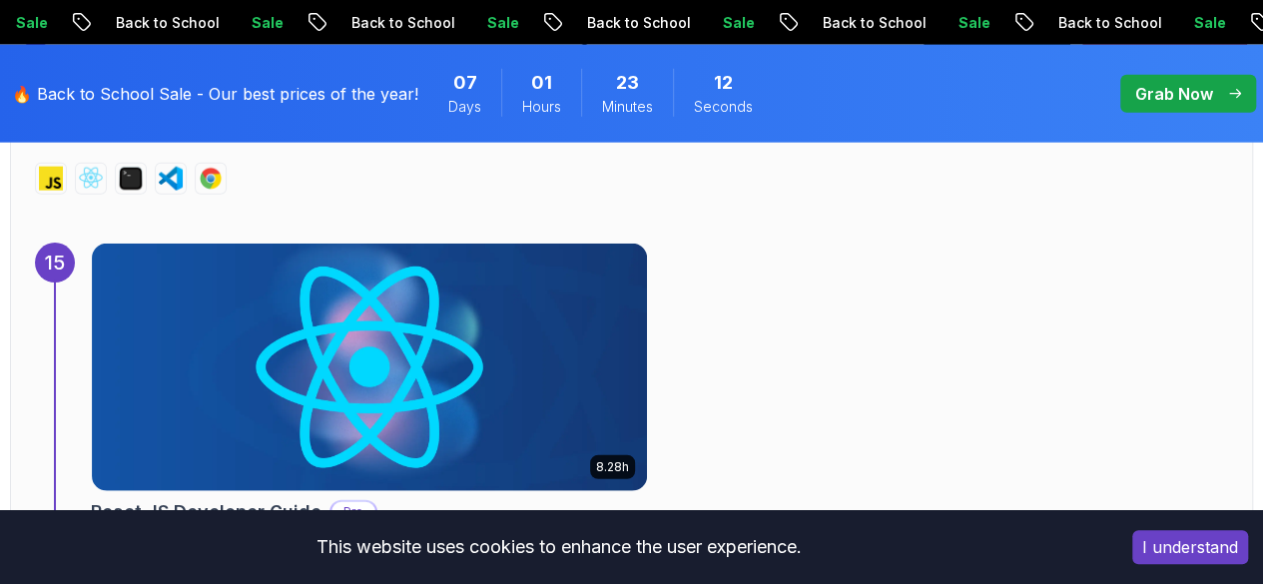
scroll to position [13752, 0]
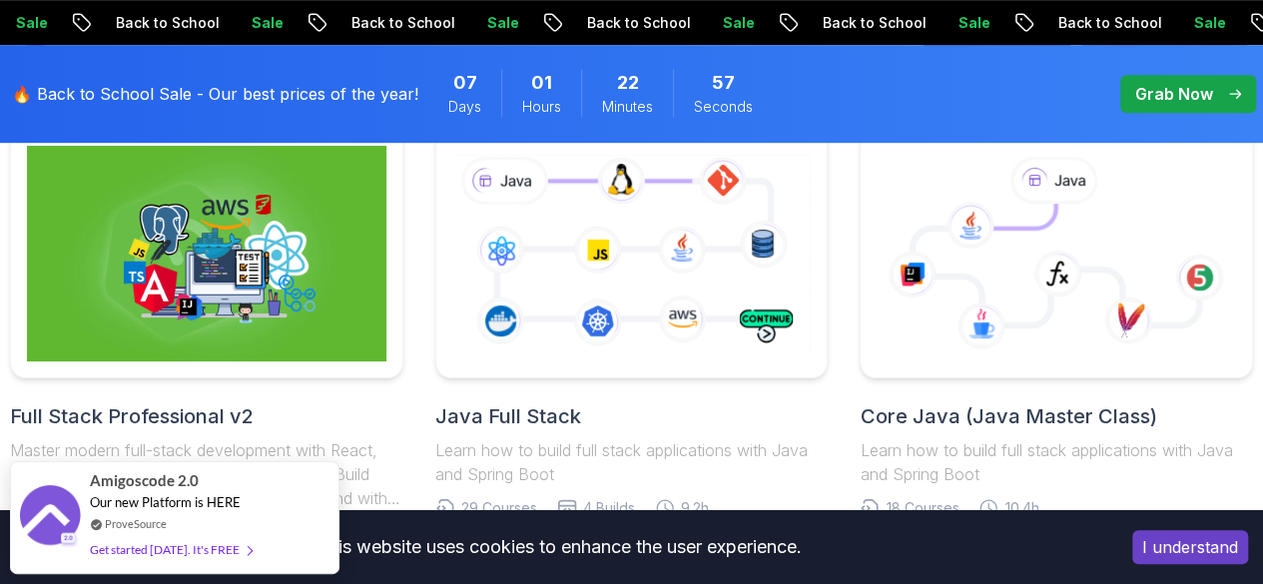
scroll to position [595, 0]
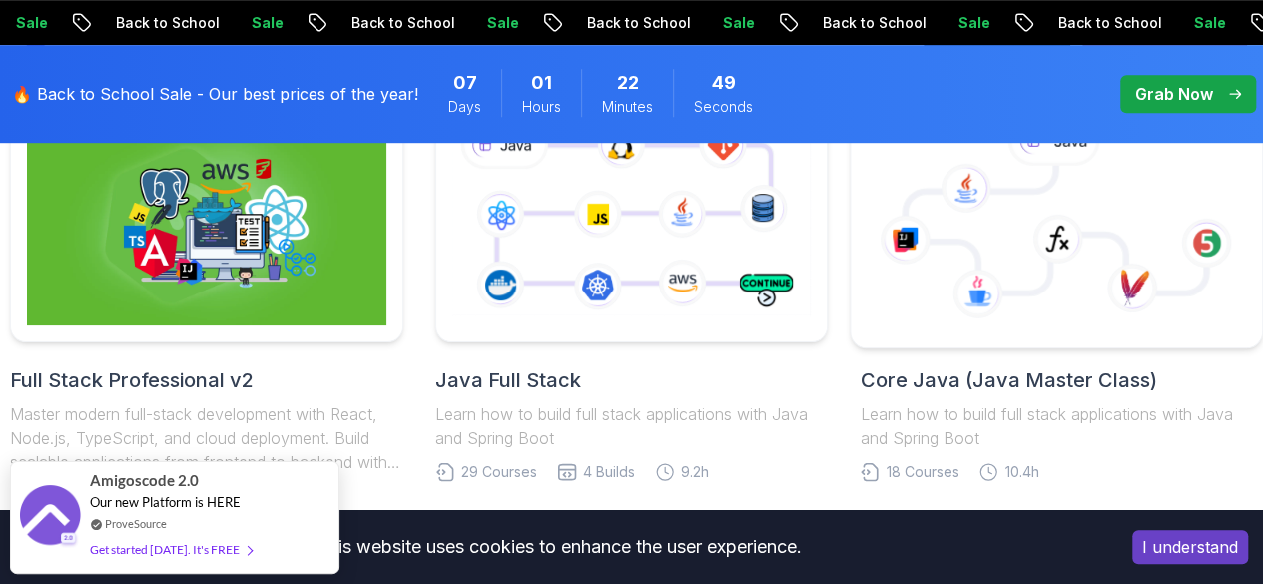
click at [1029, 251] on icon at bounding box center [1057, 230] width 302 height 128
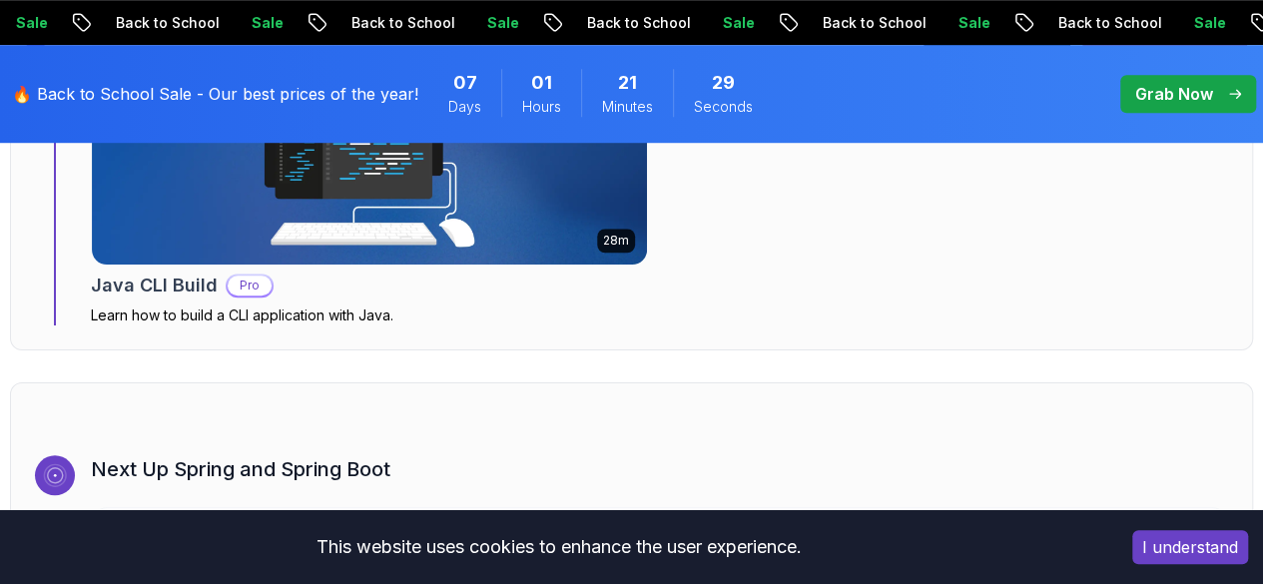
scroll to position [12053, 0]
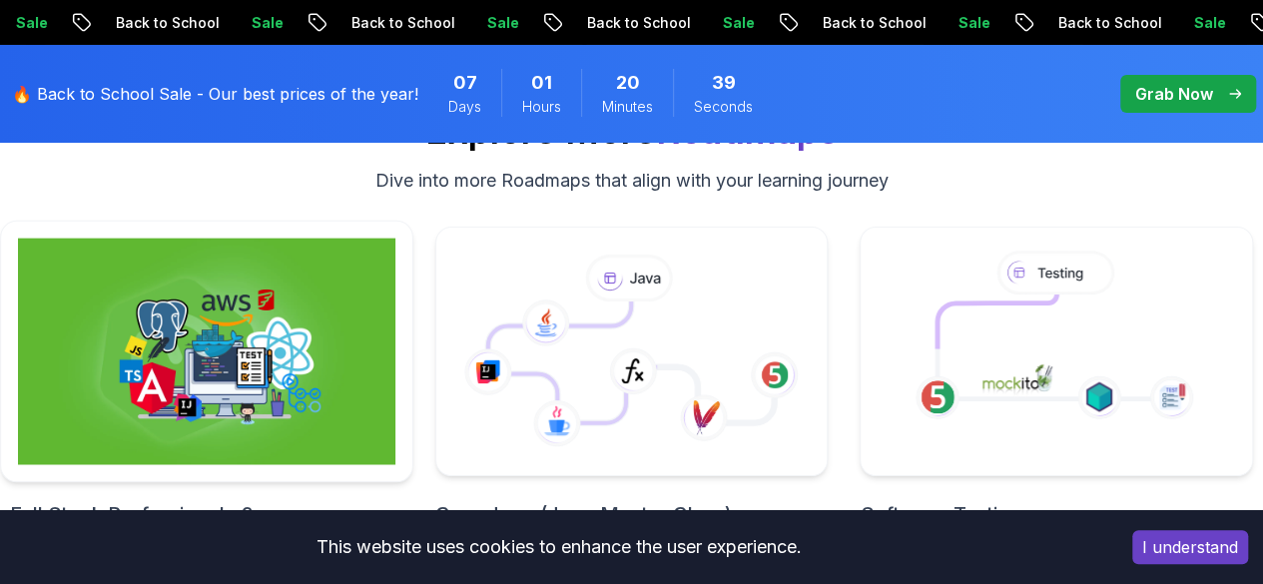
scroll to position [7479, 0]
click at [230, 292] on img at bounding box center [206, 353] width 377 height 227
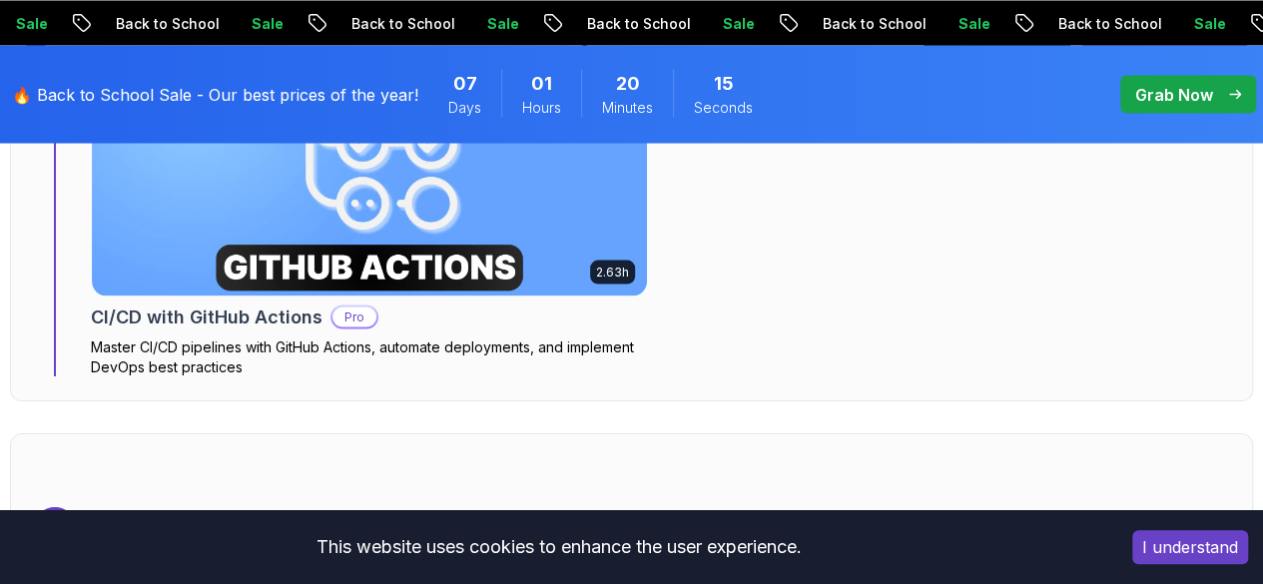
scroll to position [5662, 0]
